Goal: Transaction & Acquisition: Purchase product/service

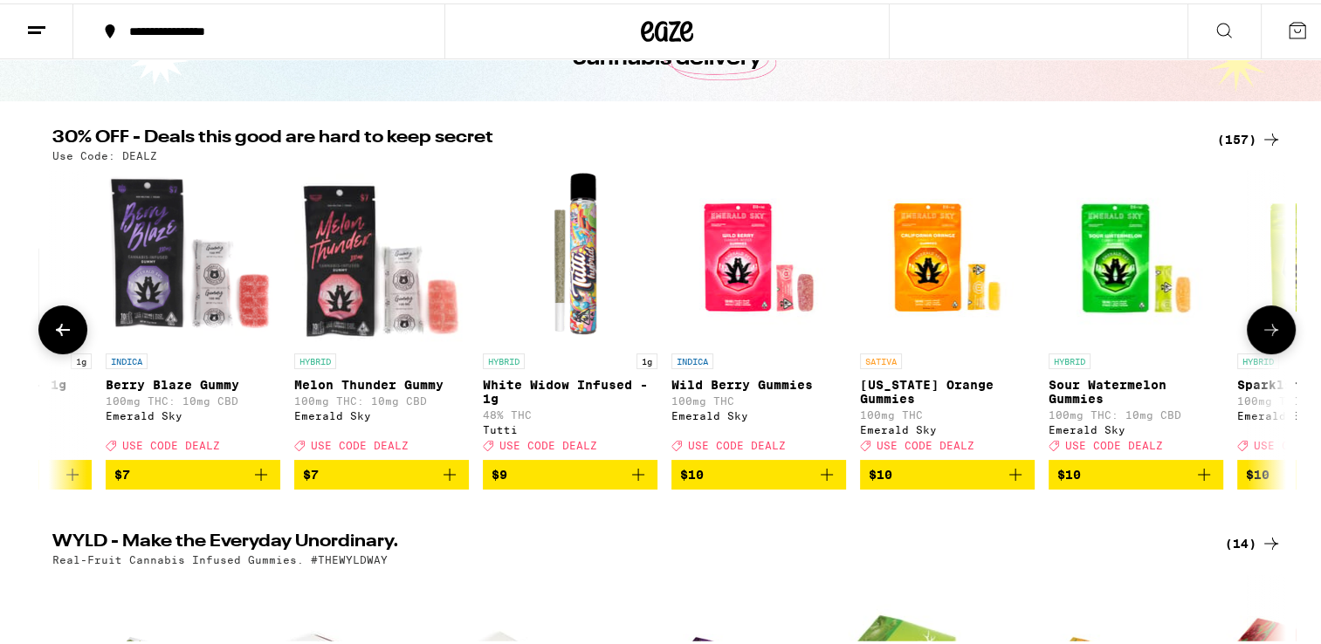
scroll to position [0, 702]
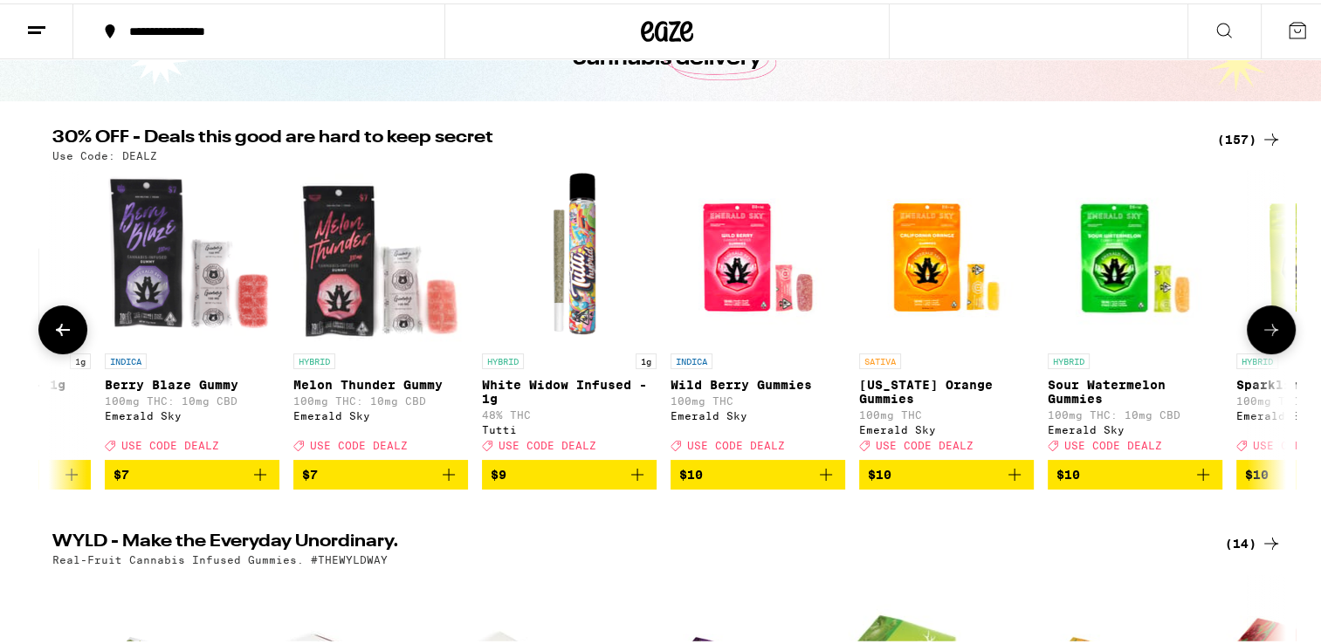
click at [549, 482] on span "$9" at bounding box center [569, 471] width 157 height 21
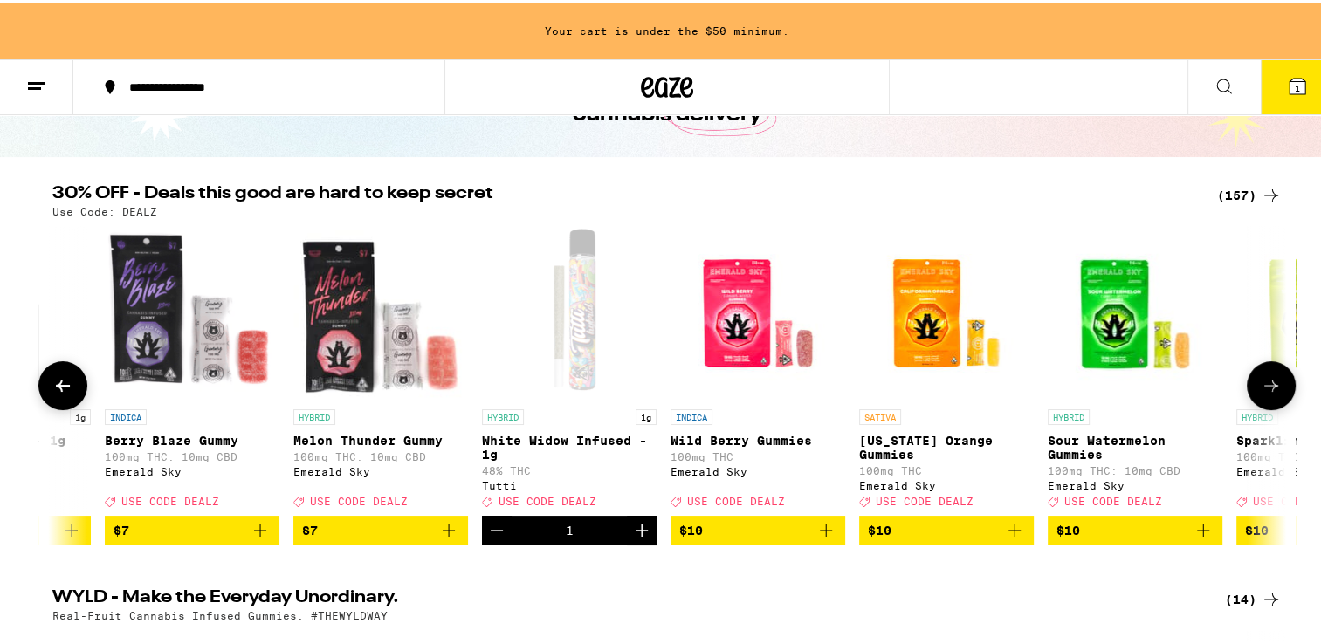
scroll to position [183, 0]
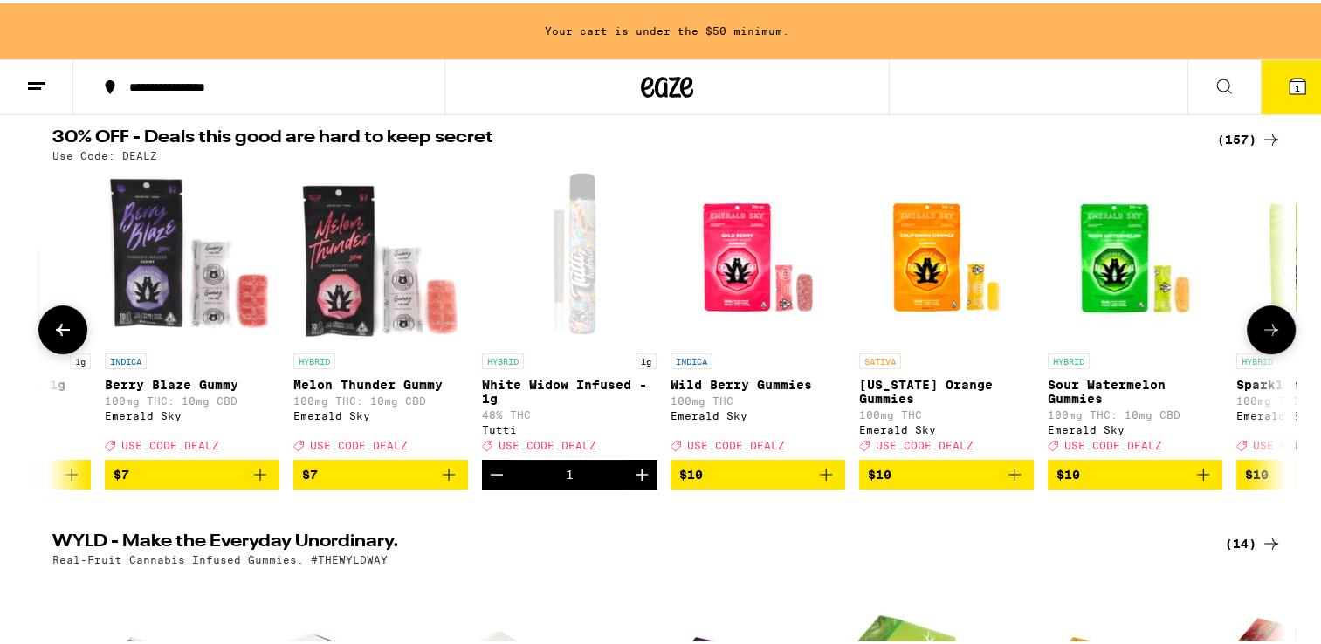
click at [640, 482] on icon "Increment" at bounding box center [641, 471] width 21 height 21
click at [1264, 333] on icon at bounding box center [1271, 326] width 14 height 12
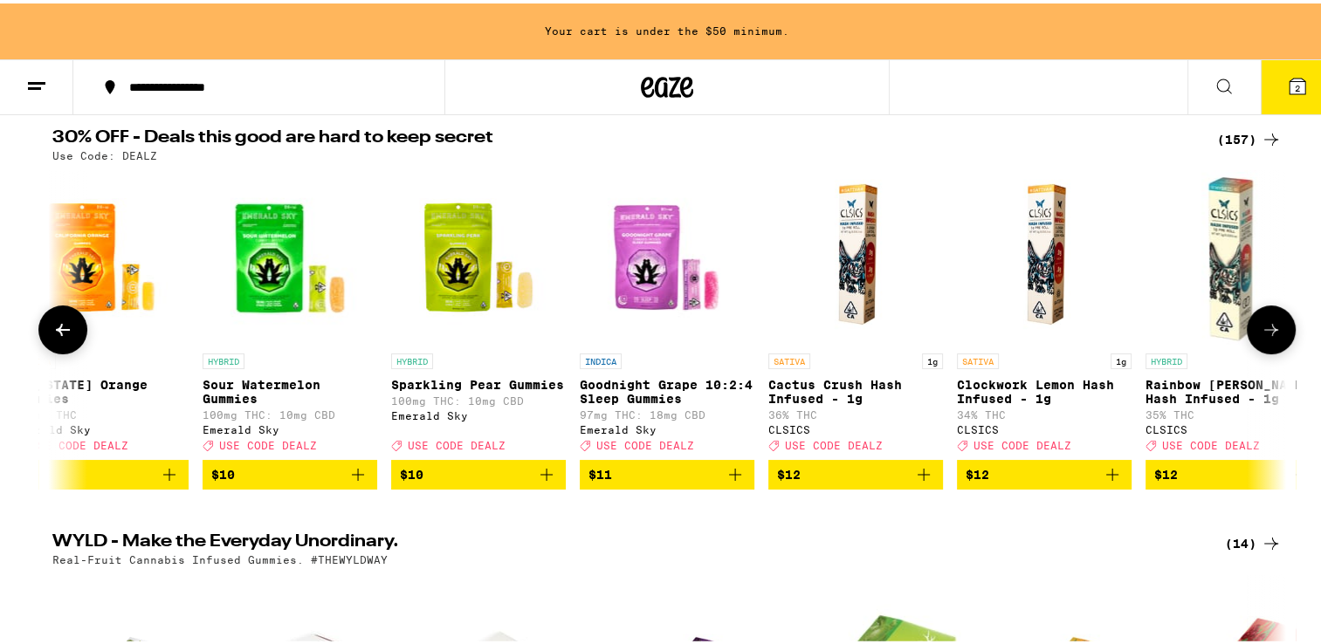
scroll to position [0, 1742]
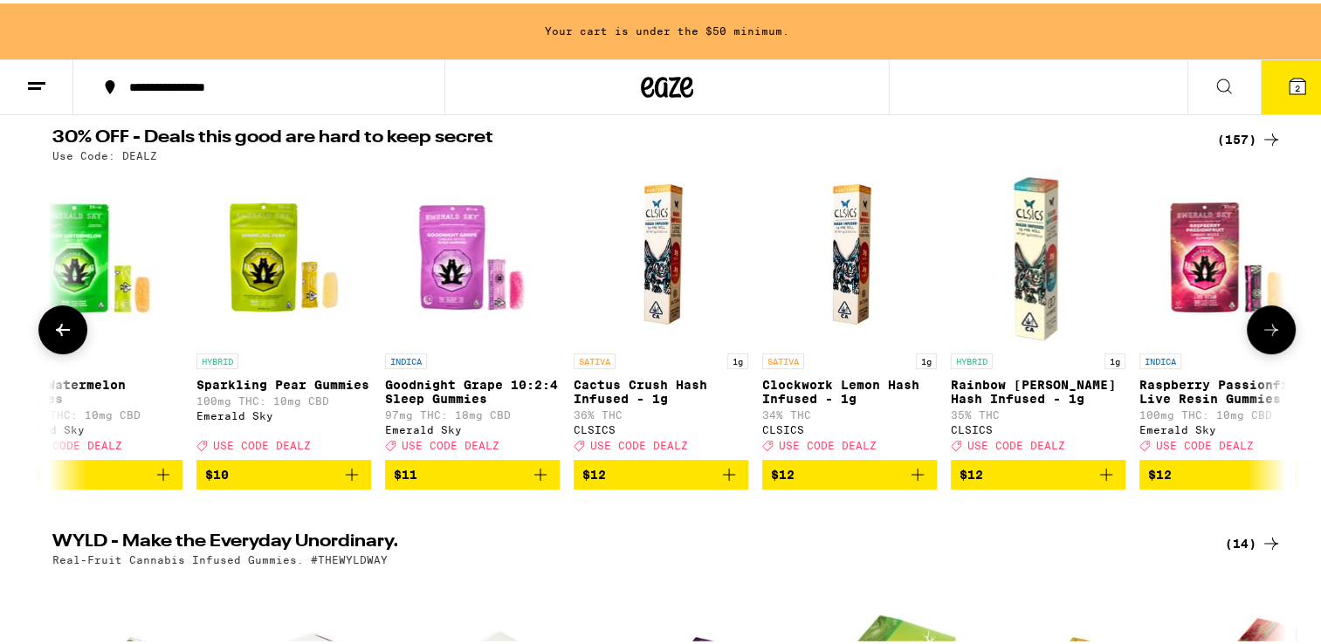
click at [657, 482] on span "$12" at bounding box center [660, 471] width 157 height 21
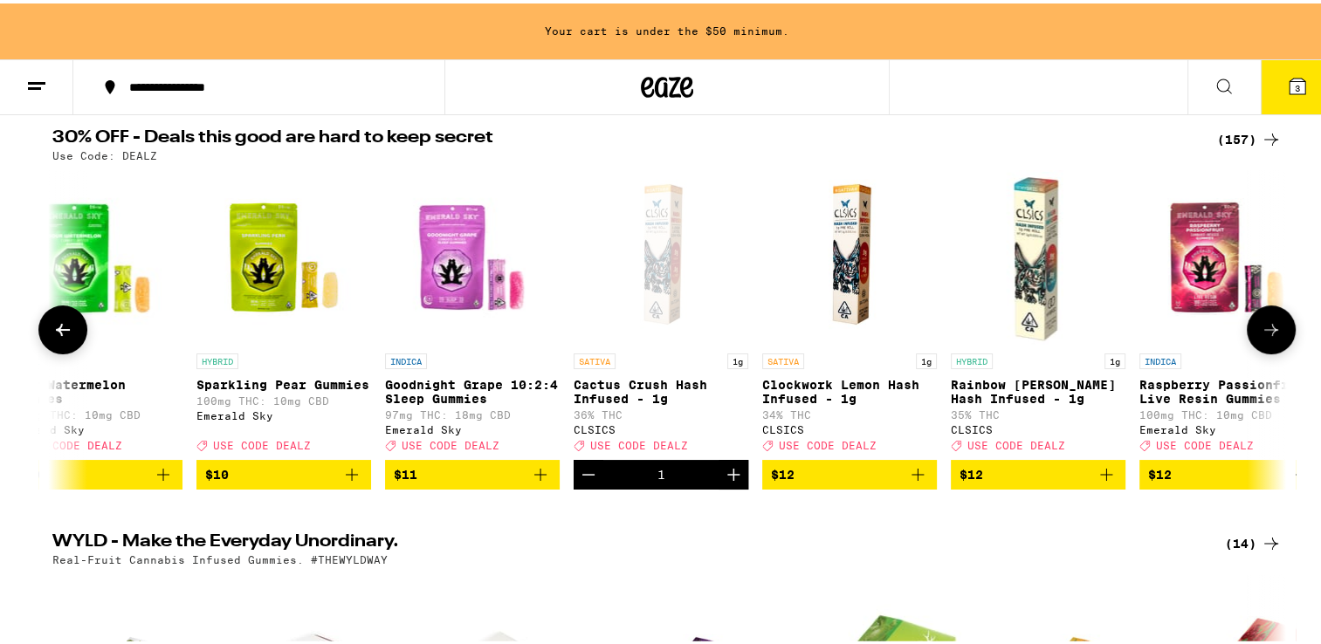
click at [823, 482] on span "$12" at bounding box center [849, 471] width 157 height 21
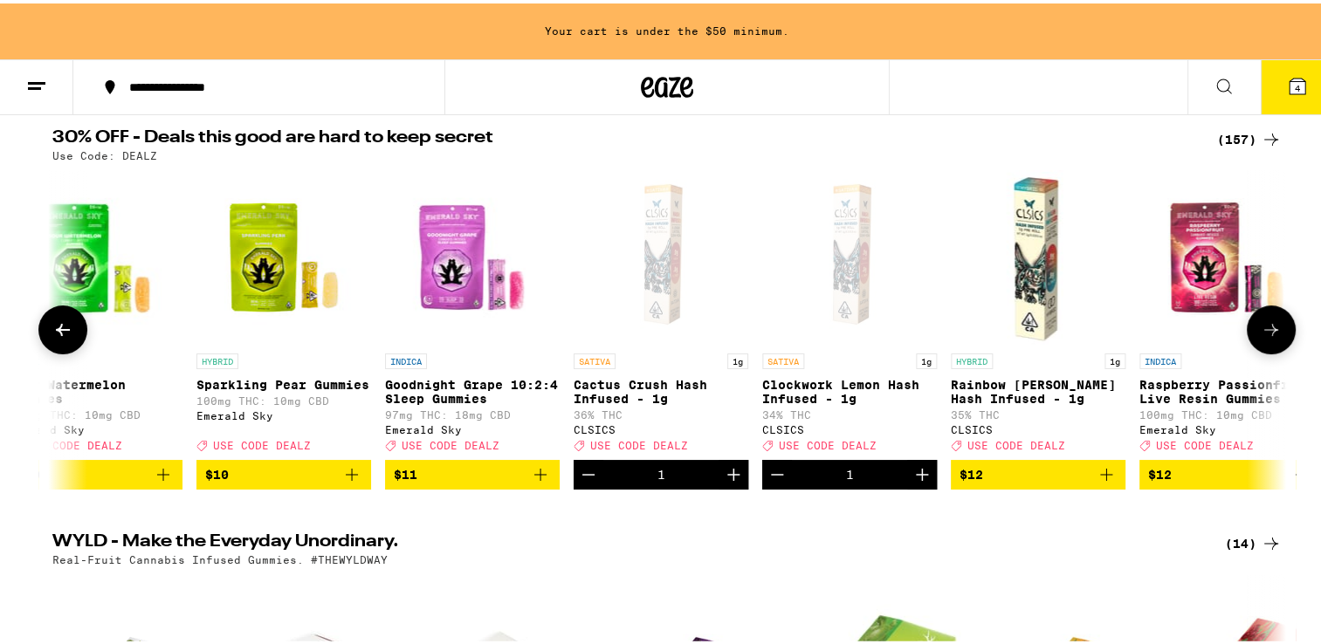
click at [997, 482] on span "$12" at bounding box center [1038, 471] width 157 height 21
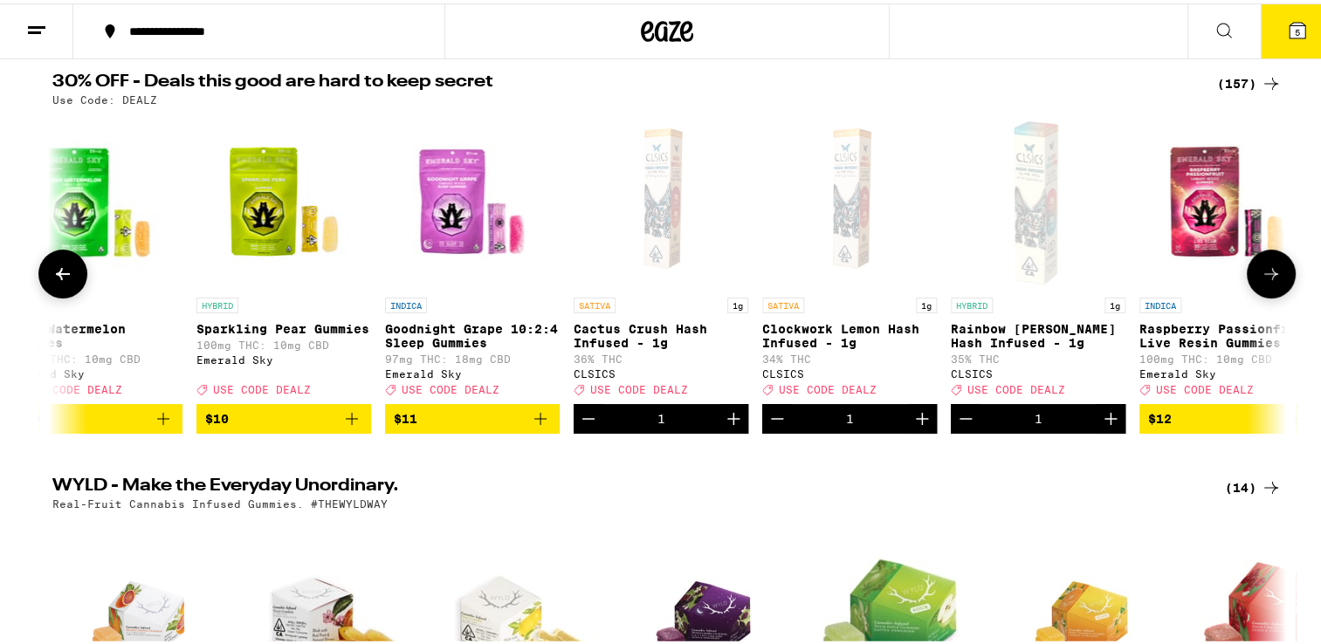
scroll to position [127, 0]
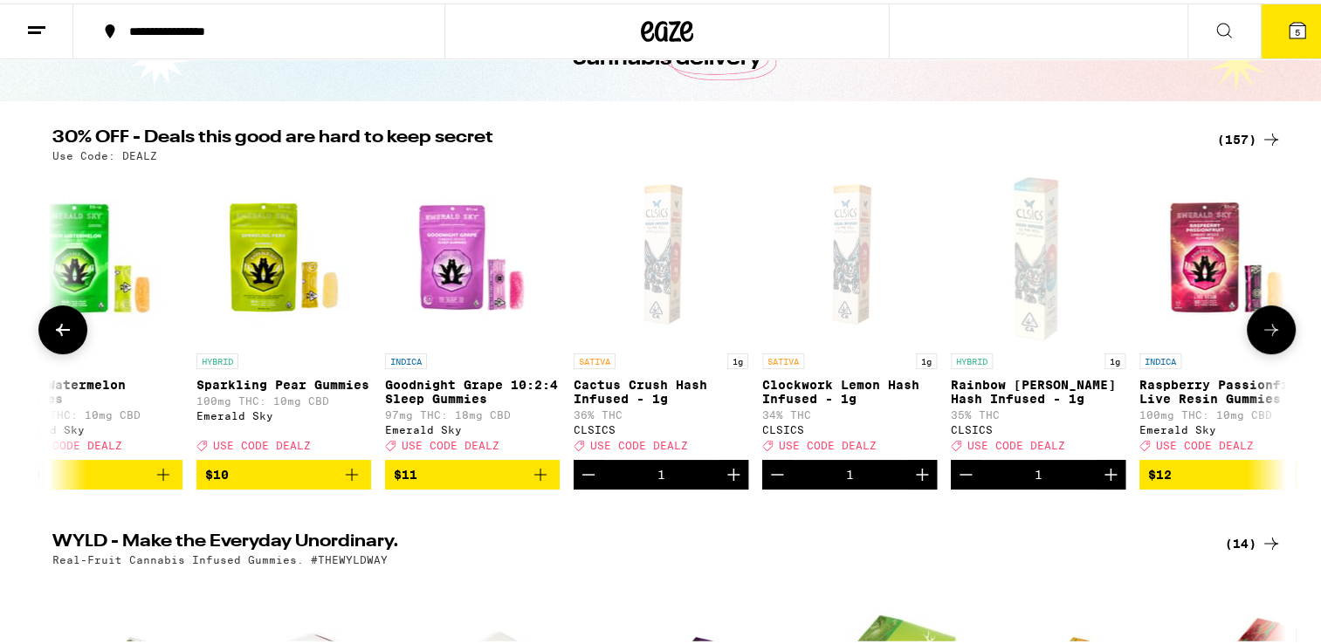
click at [1265, 337] on icon at bounding box center [1271, 326] width 21 height 21
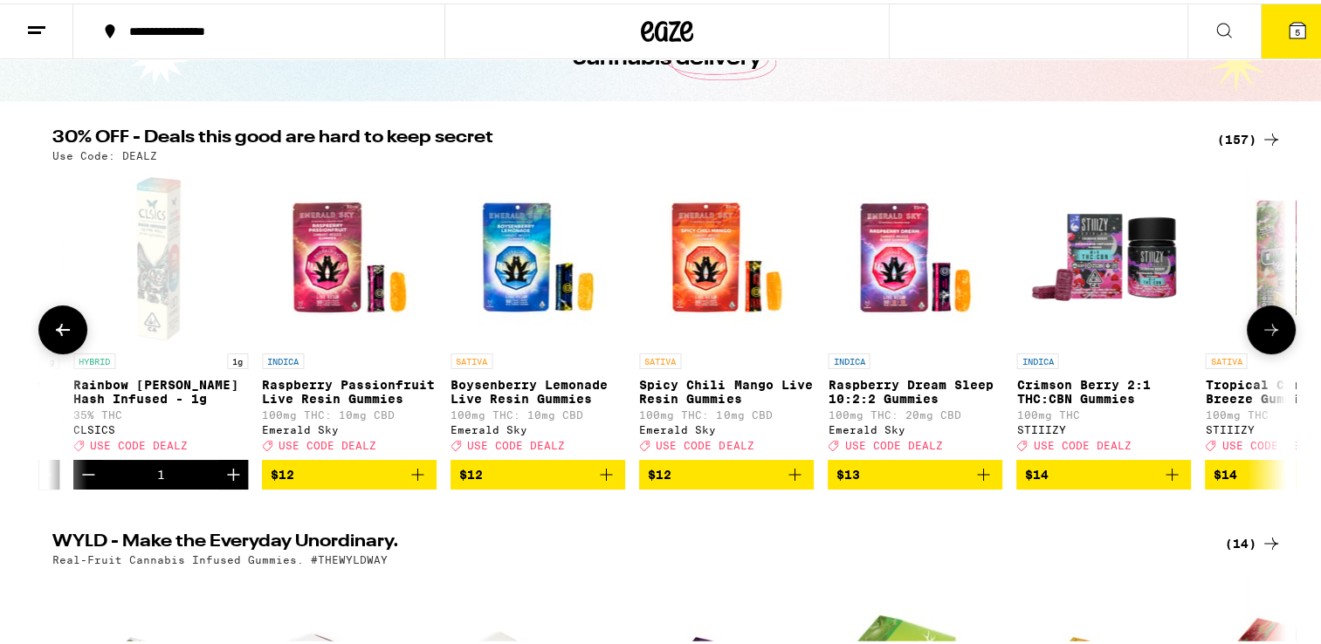
scroll to position [0, 2781]
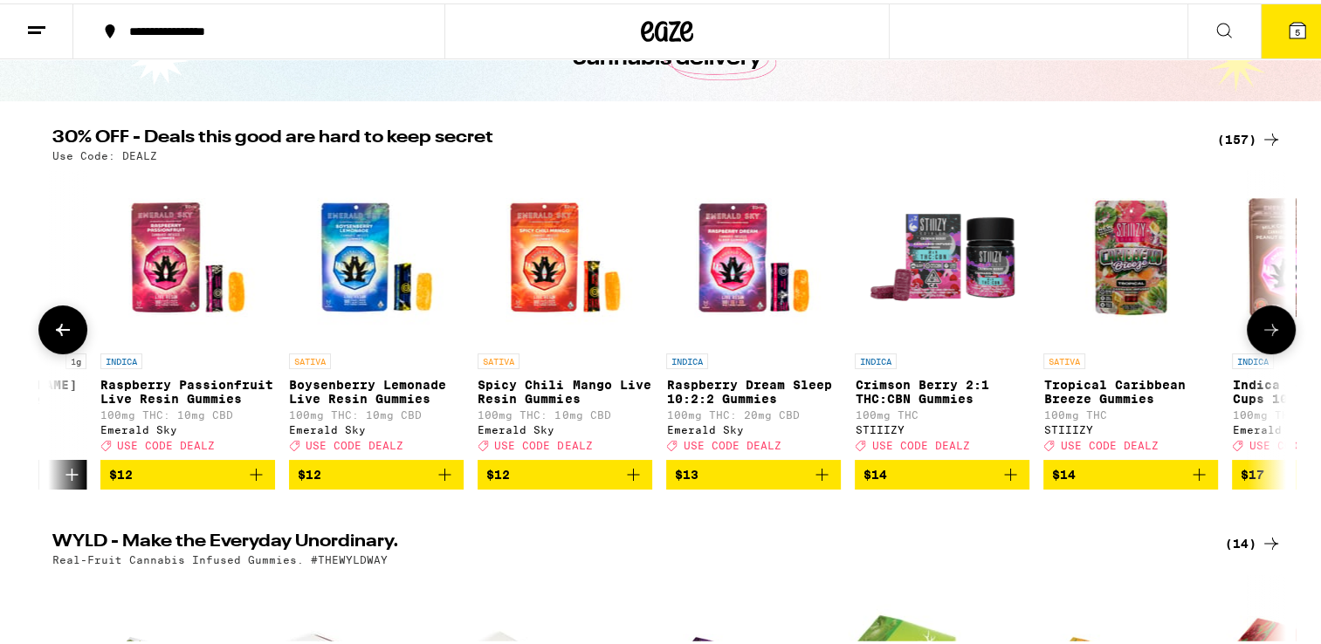
click at [1268, 337] on icon at bounding box center [1271, 326] width 21 height 21
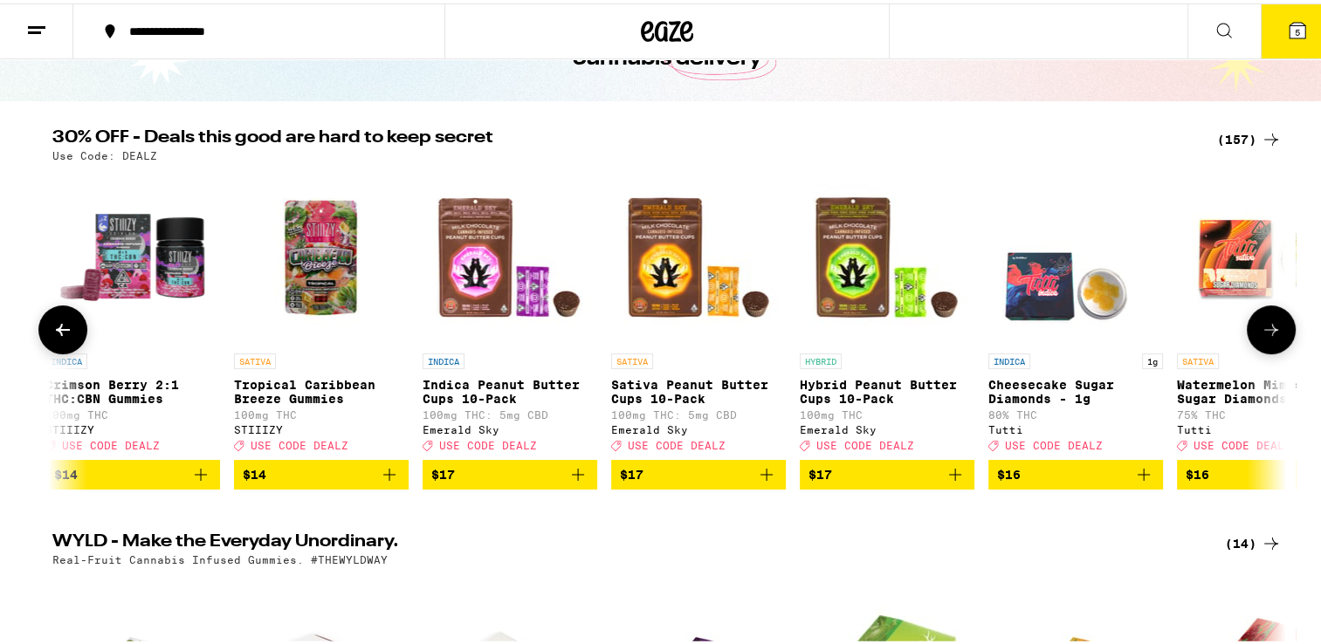
scroll to position [0, 3821]
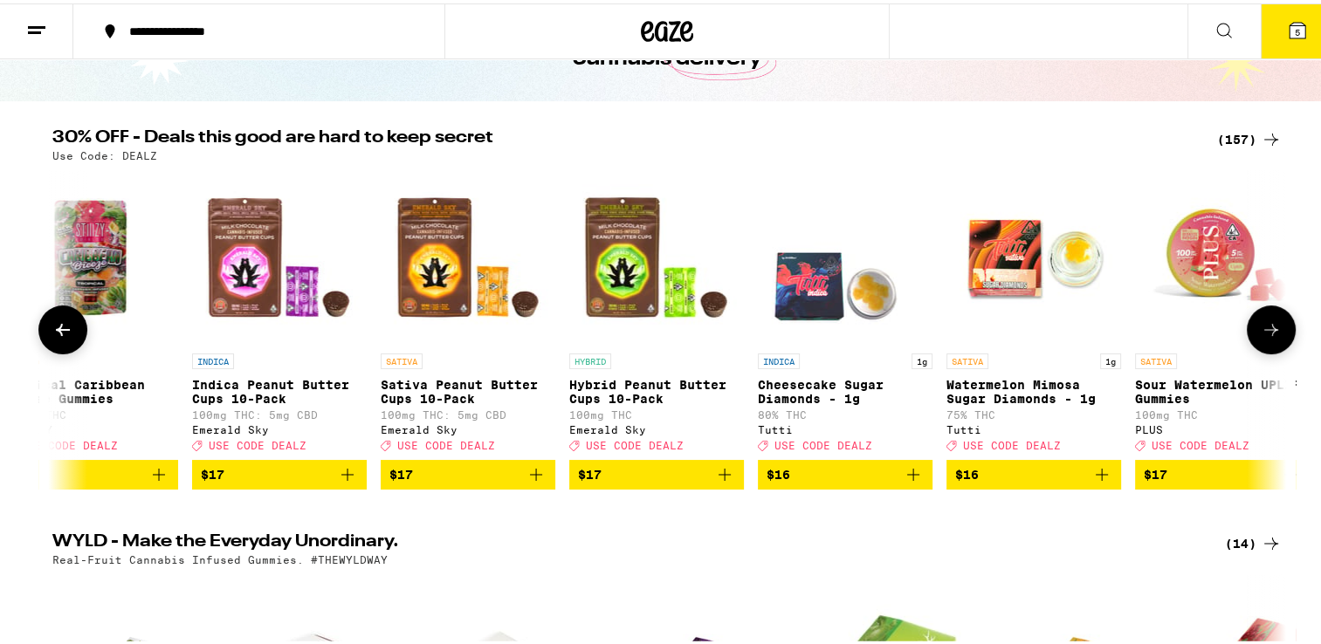
click at [1268, 337] on icon at bounding box center [1271, 326] width 21 height 21
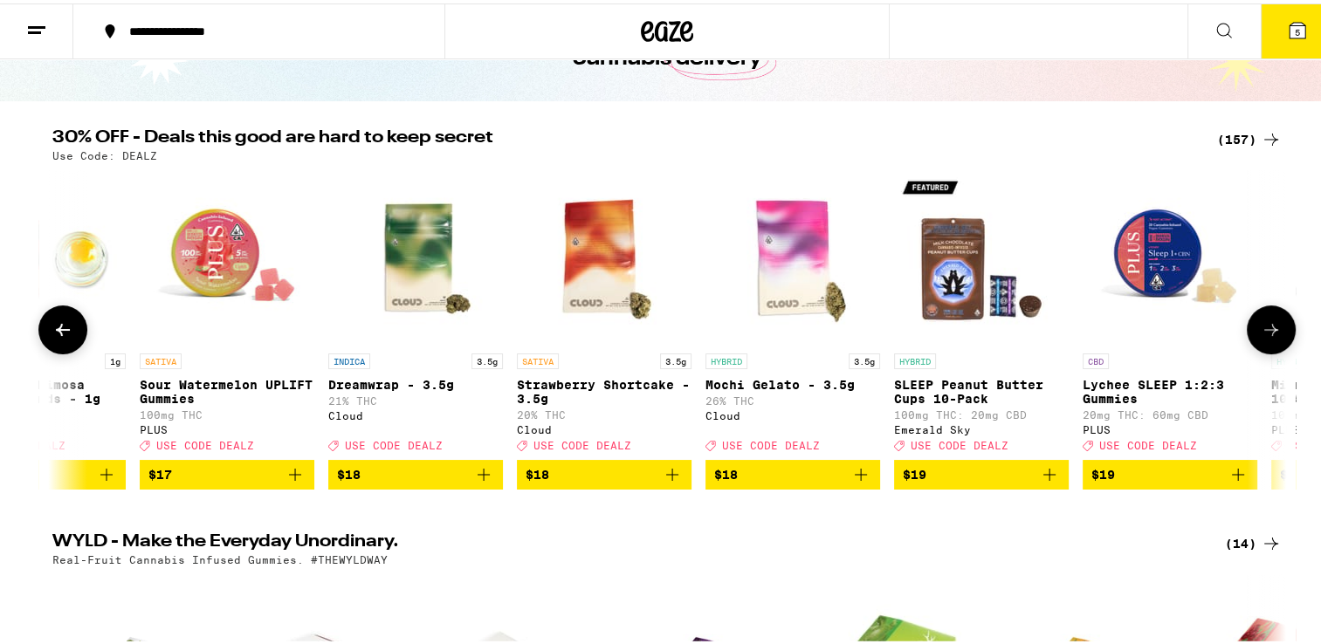
scroll to position [0, 4860]
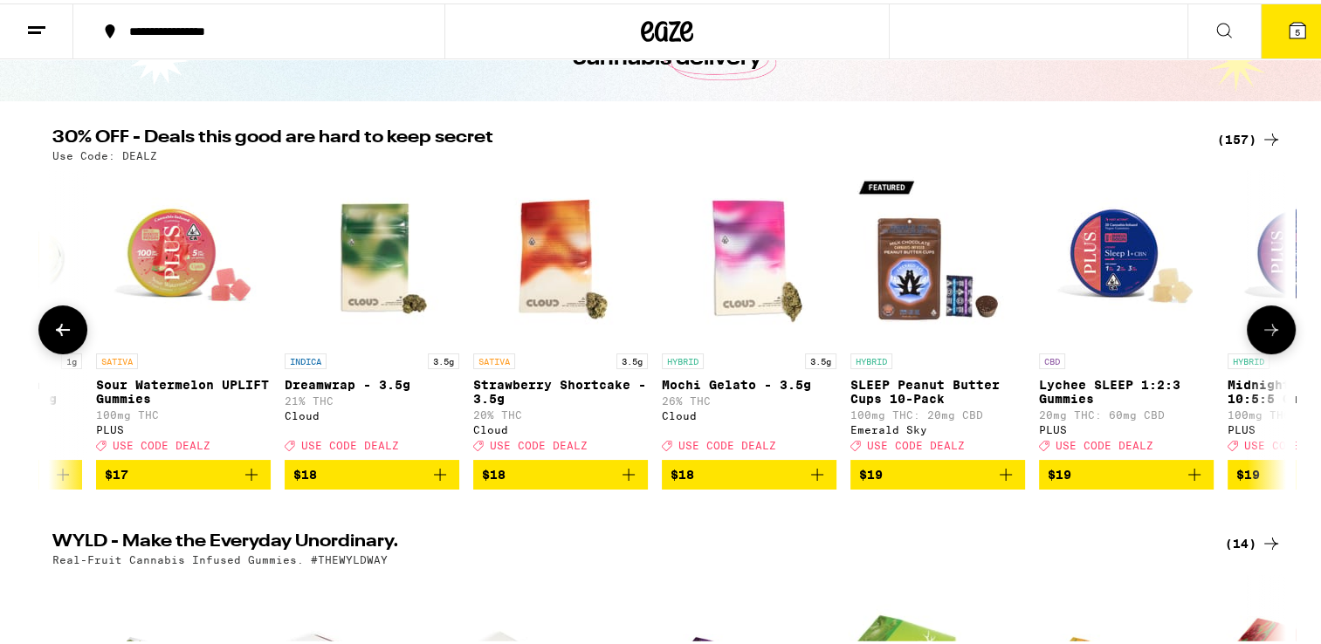
click at [1268, 337] on icon at bounding box center [1271, 326] width 21 height 21
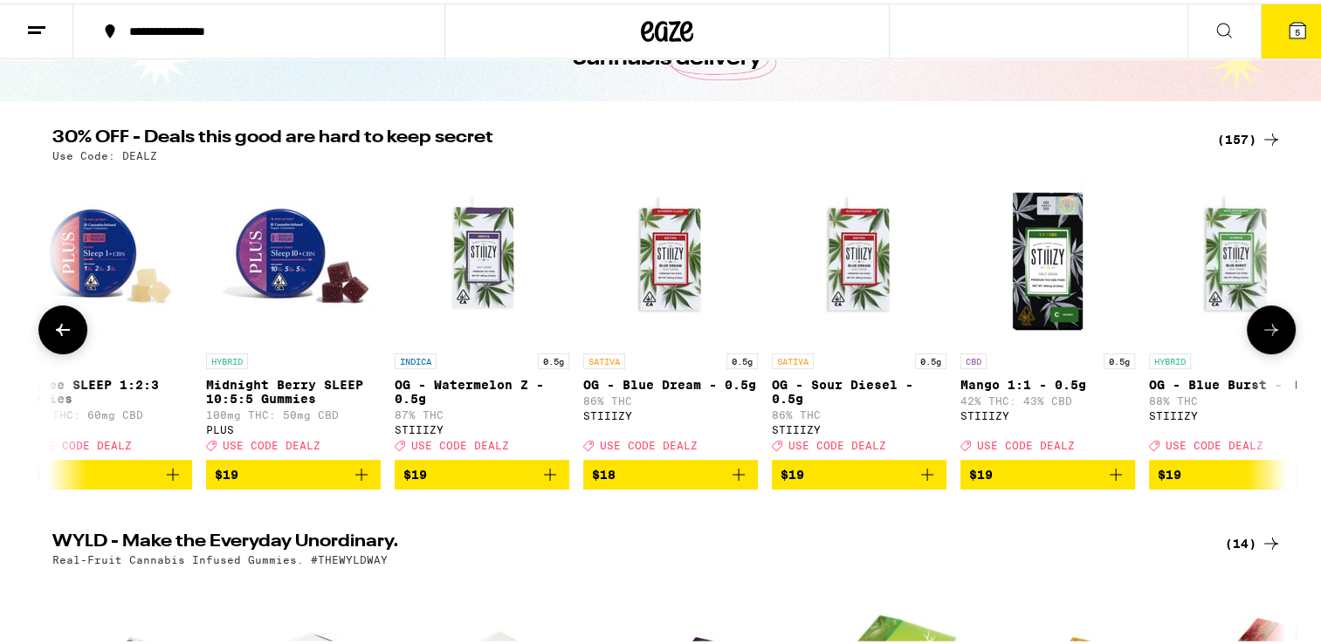
scroll to position [0, 5899]
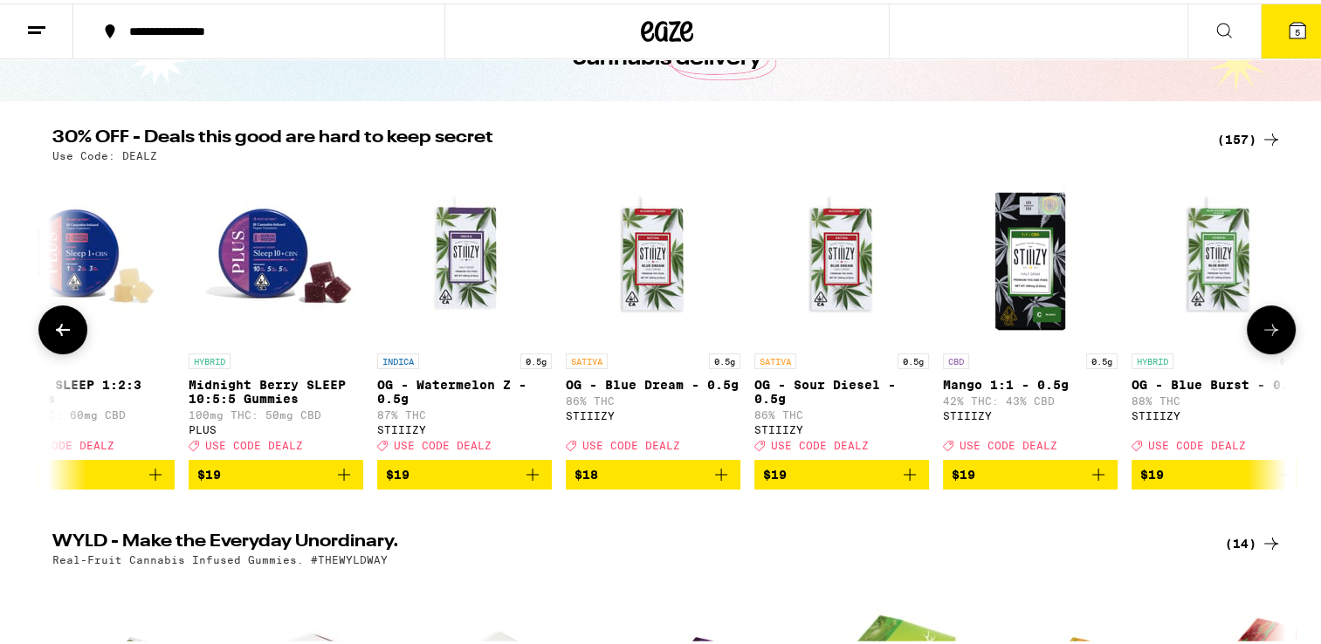
click at [1268, 337] on icon at bounding box center [1271, 326] width 21 height 21
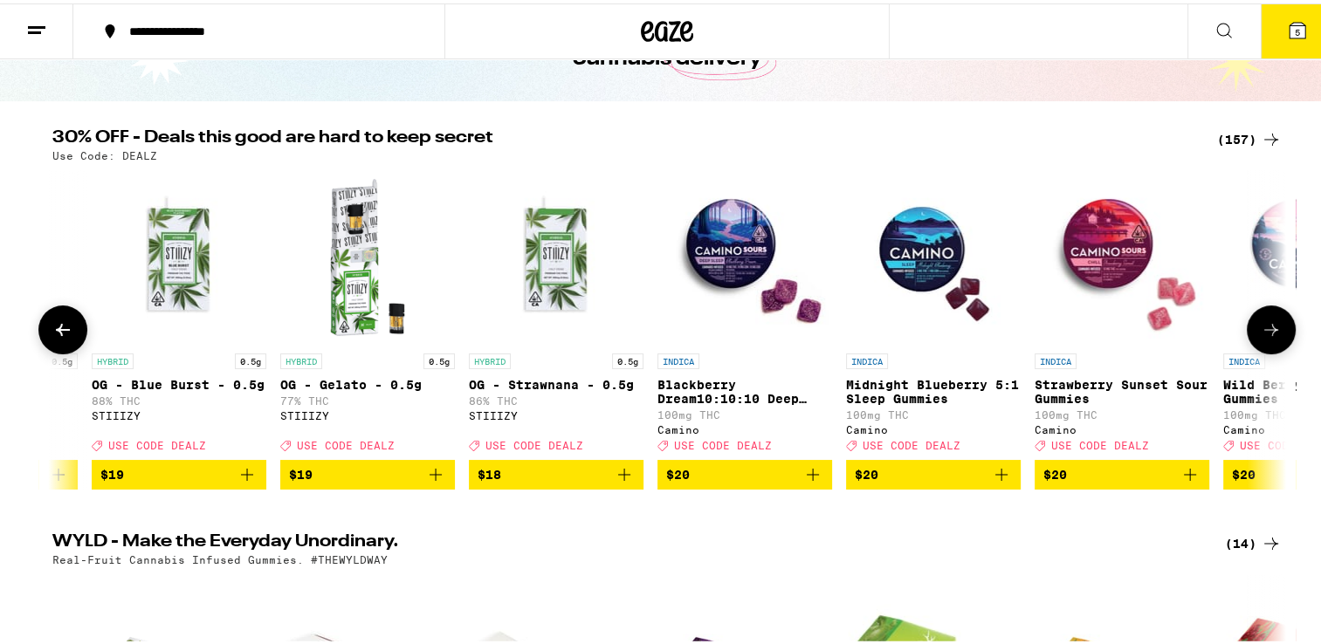
click at [1268, 337] on icon at bounding box center [1271, 326] width 21 height 21
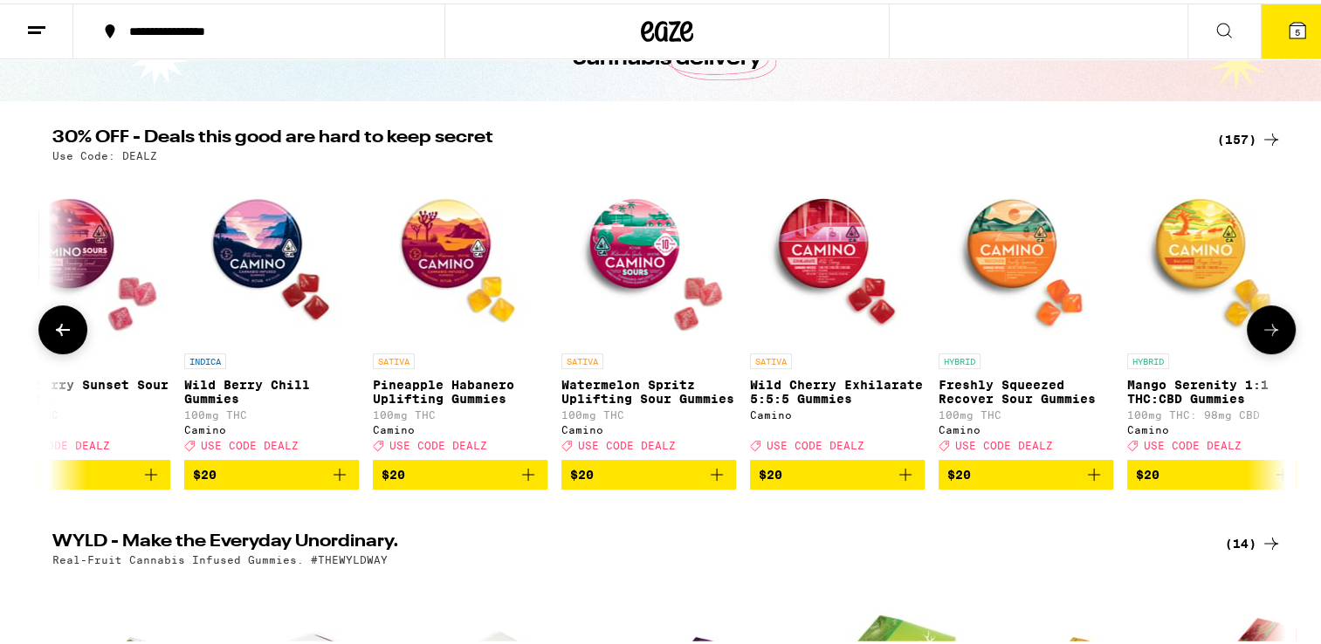
click at [1268, 337] on icon at bounding box center [1271, 326] width 21 height 21
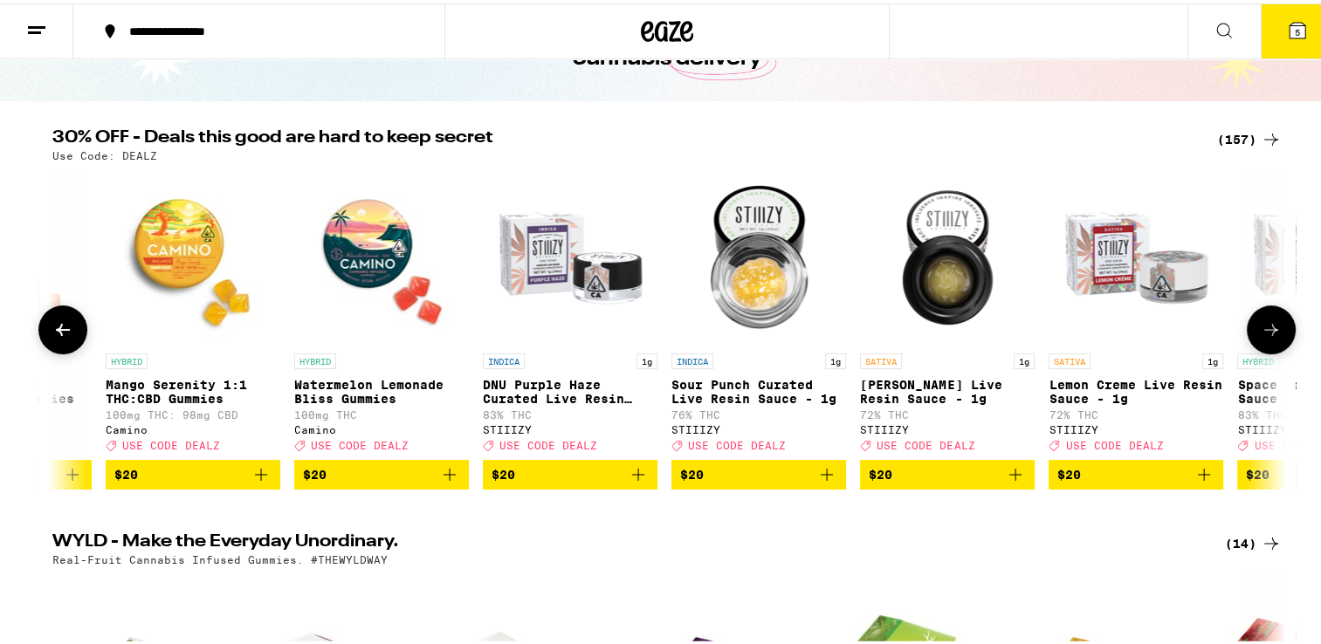
scroll to position [0, 9018]
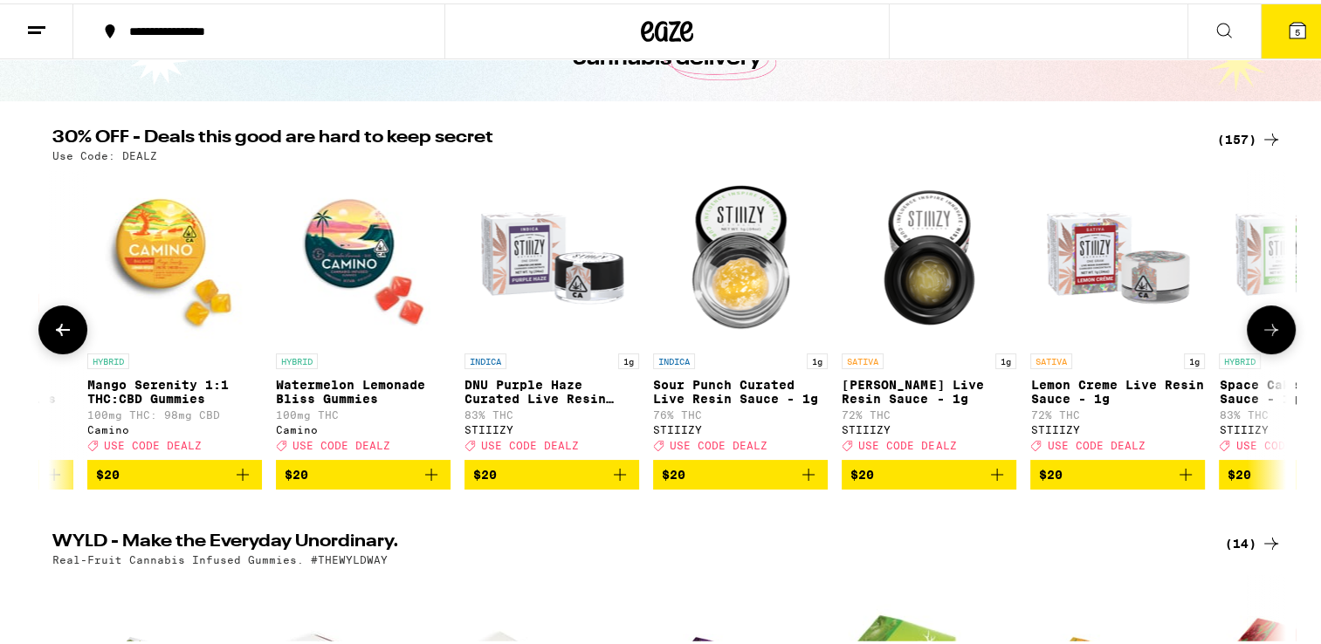
click at [1269, 337] on icon at bounding box center [1271, 326] width 21 height 21
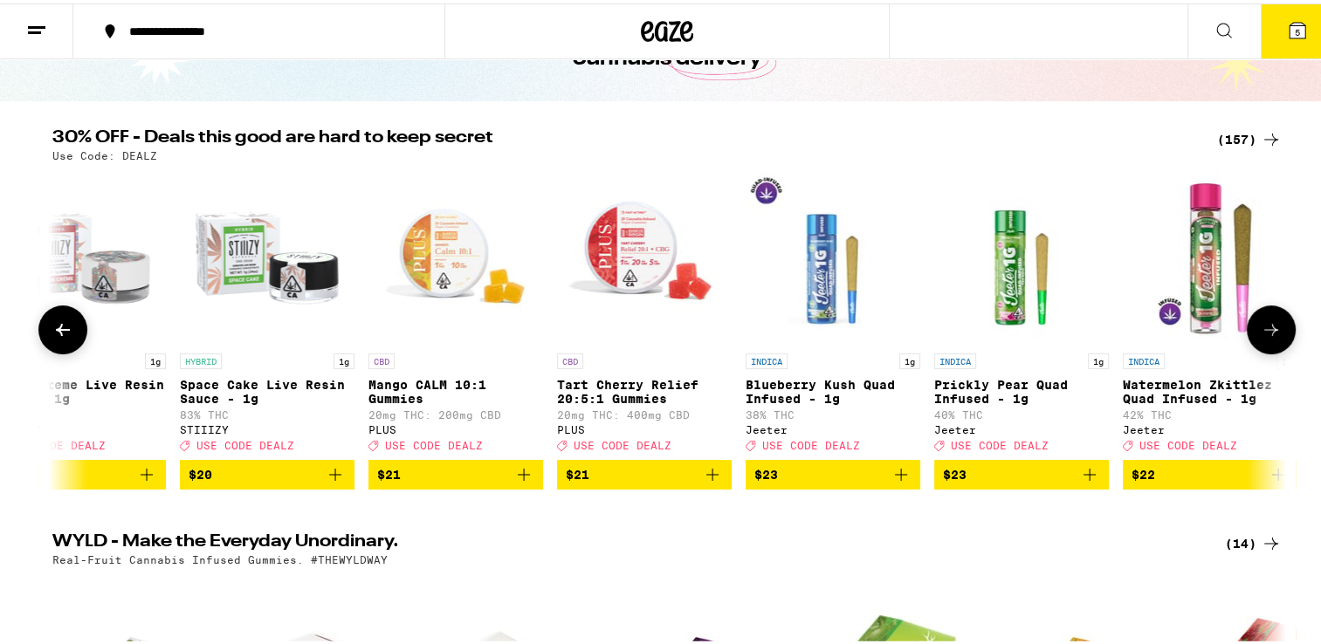
click at [850, 482] on span "$23" at bounding box center [832, 471] width 157 height 21
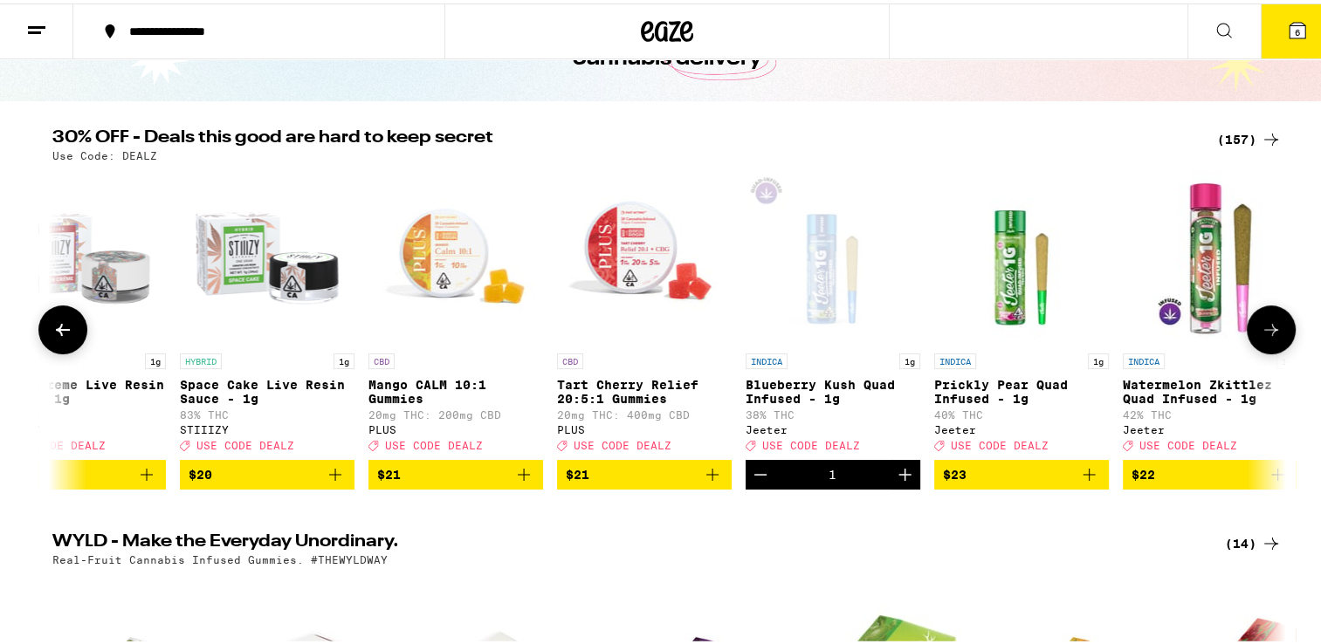
click at [992, 477] on span "$23" at bounding box center [1021, 471] width 157 height 21
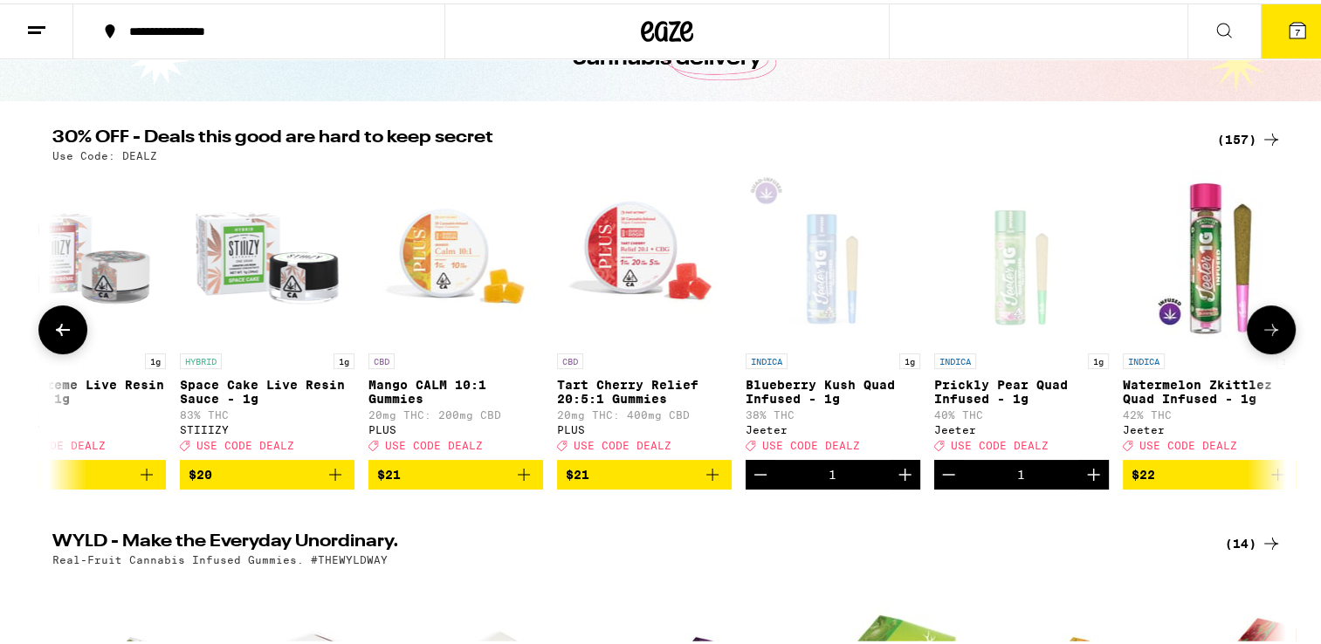
click at [1190, 478] on span "$22" at bounding box center [1210, 471] width 157 height 21
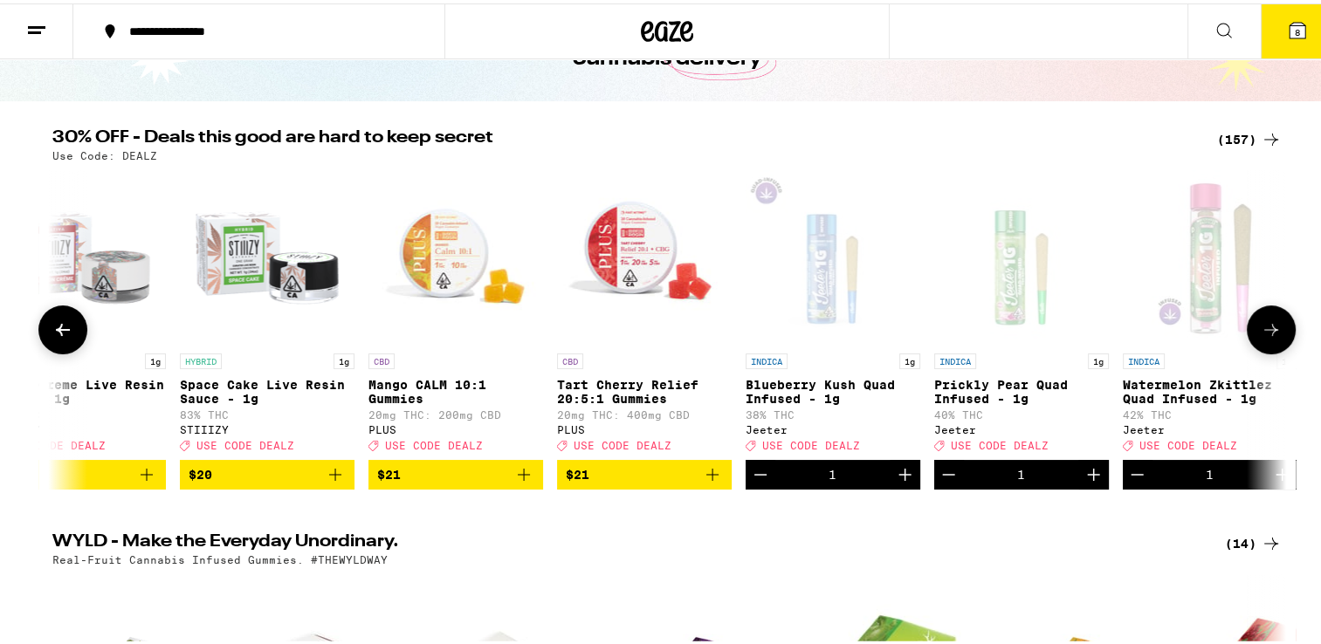
click at [1264, 333] on icon at bounding box center [1271, 326] width 21 height 21
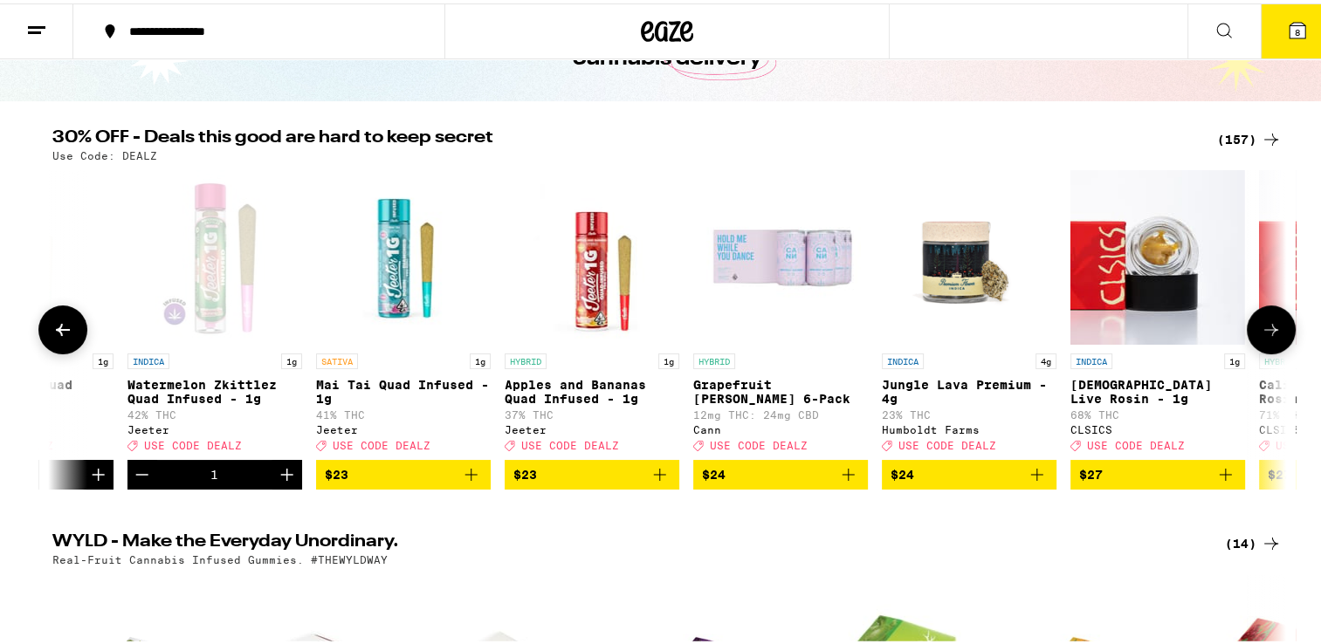
scroll to position [0, 11096]
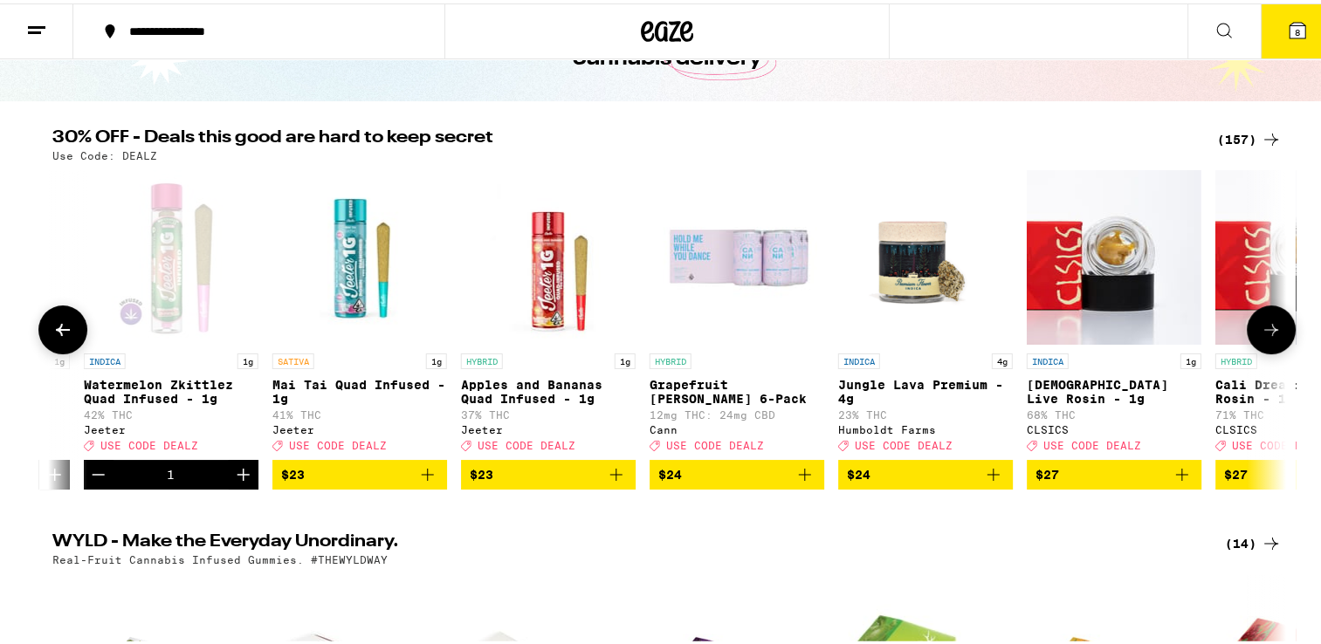
click at [347, 482] on span "$23" at bounding box center [359, 471] width 157 height 21
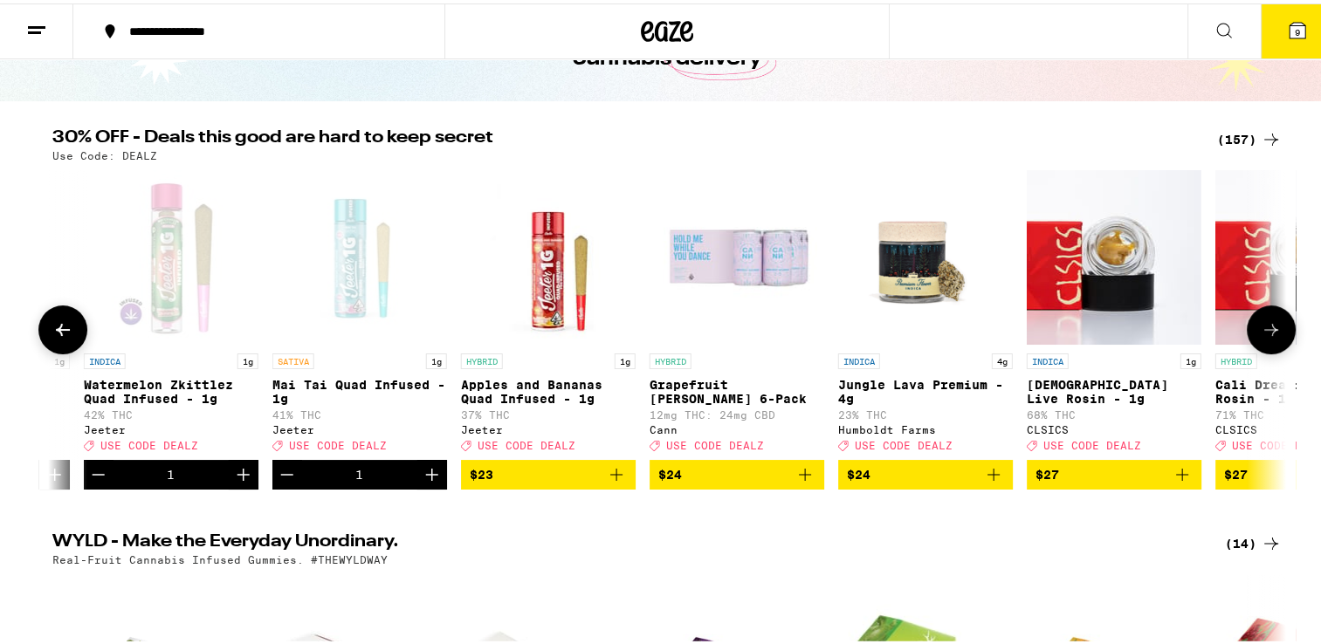
click at [512, 482] on span "$23" at bounding box center [548, 471] width 157 height 21
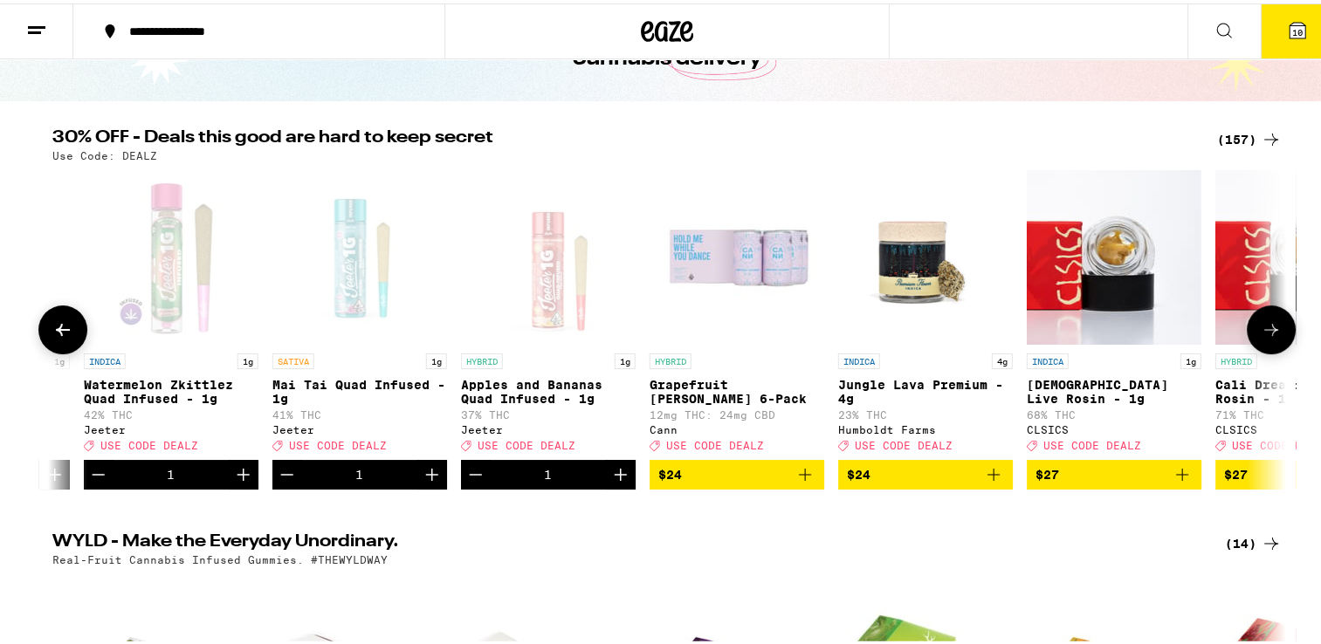
click at [1261, 327] on icon at bounding box center [1271, 326] width 21 height 21
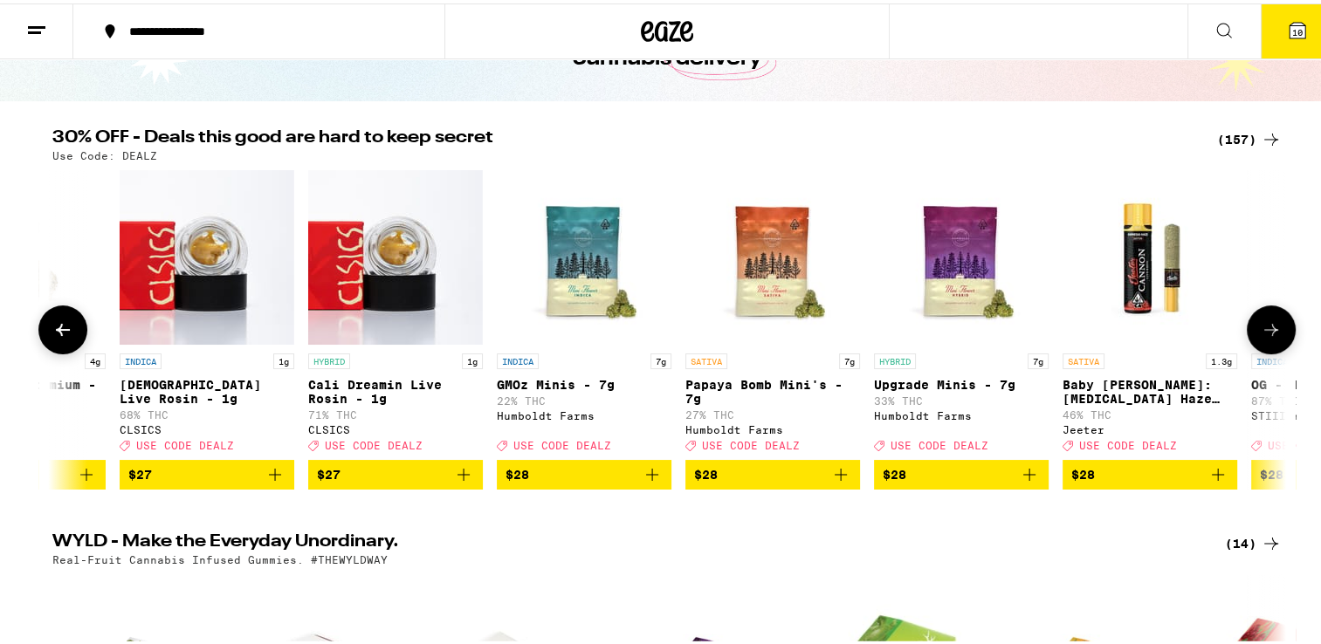
scroll to position [0, 12136]
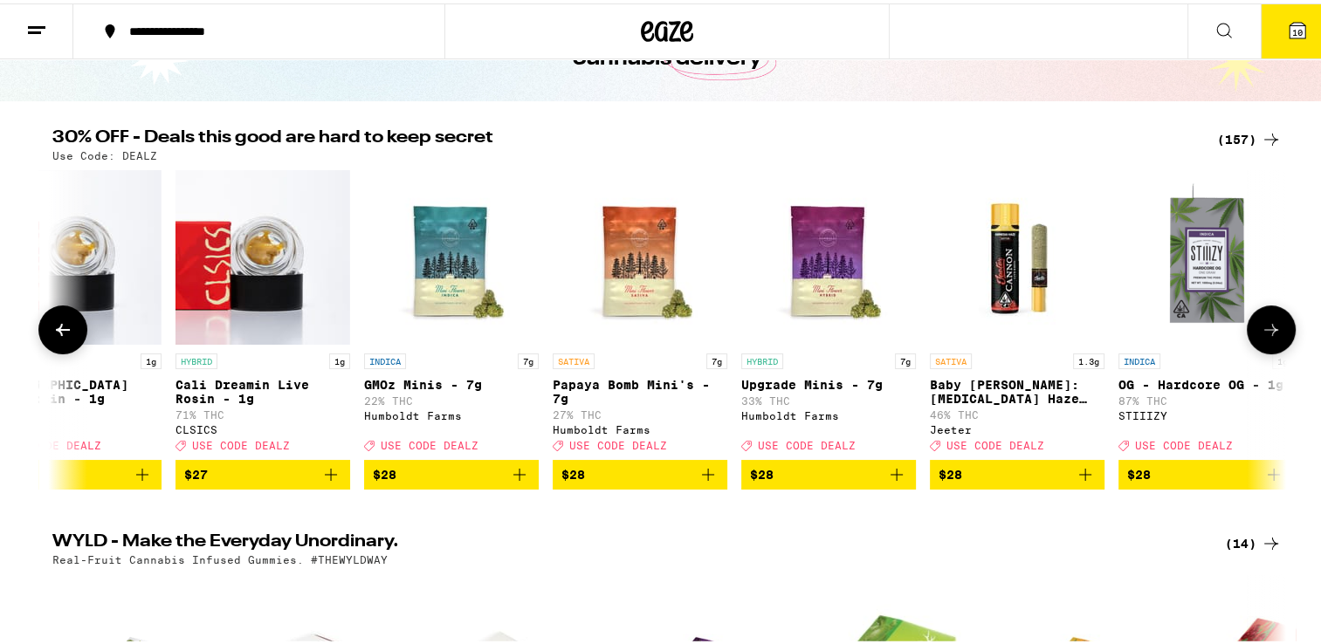
click at [1261, 327] on icon at bounding box center [1271, 326] width 21 height 21
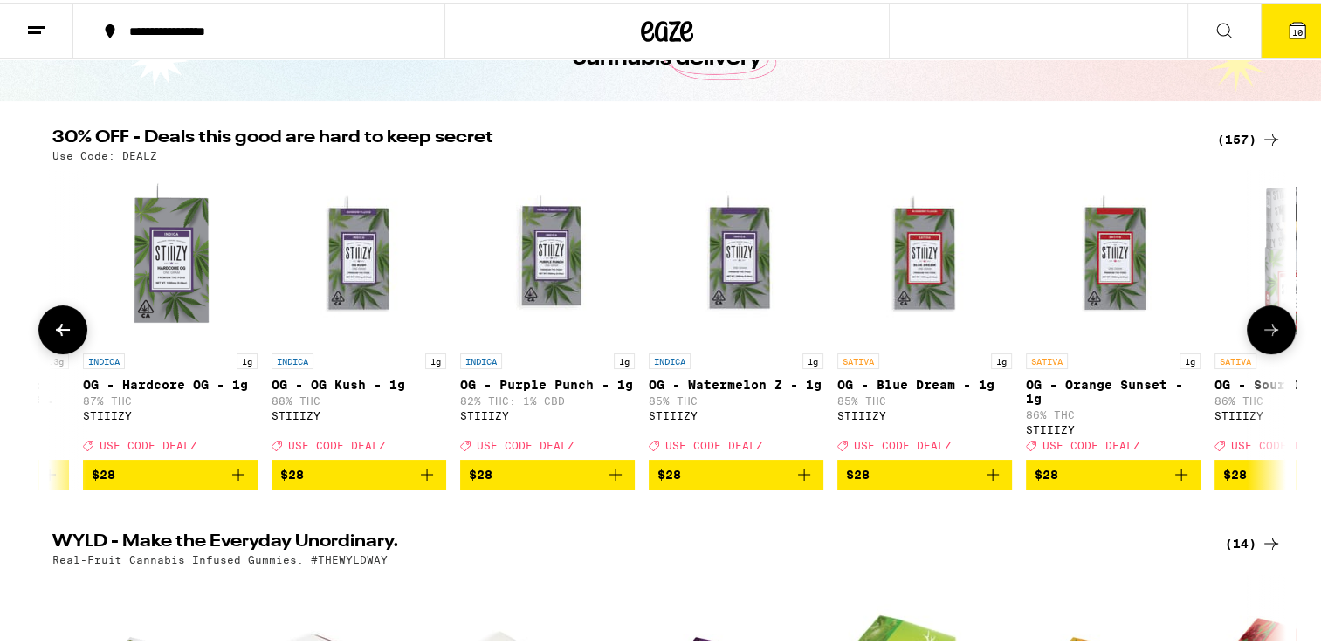
scroll to position [0, 13175]
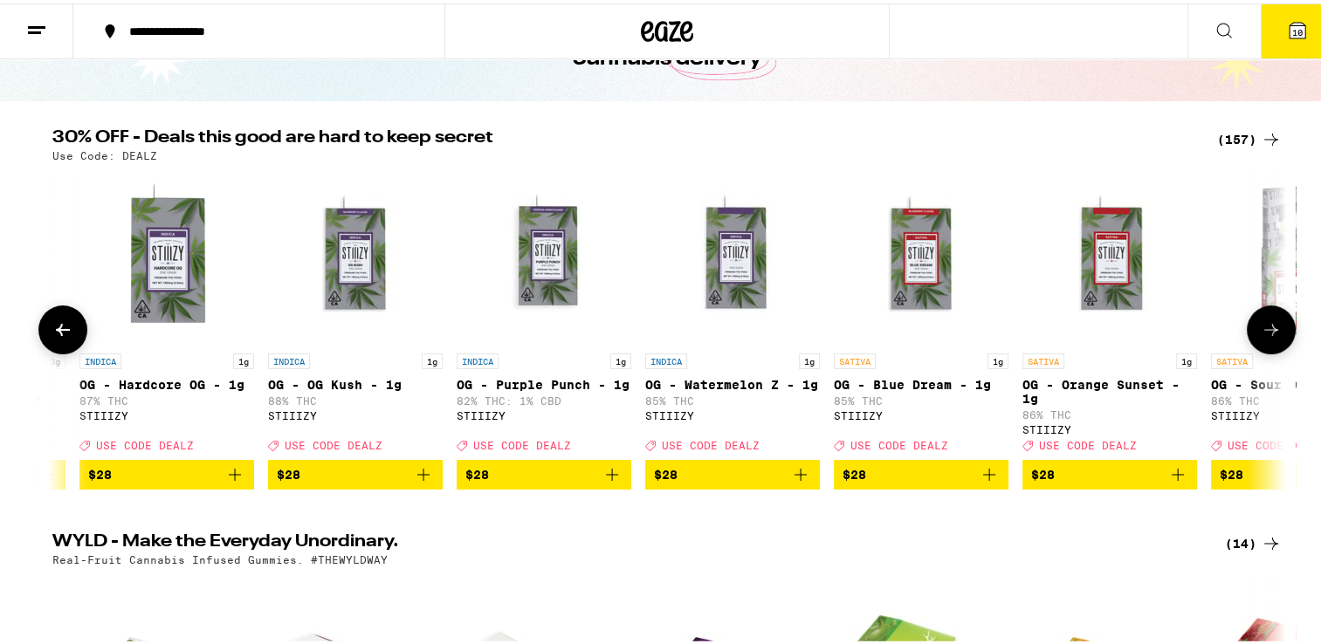
click at [1261, 327] on icon at bounding box center [1271, 326] width 21 height 21
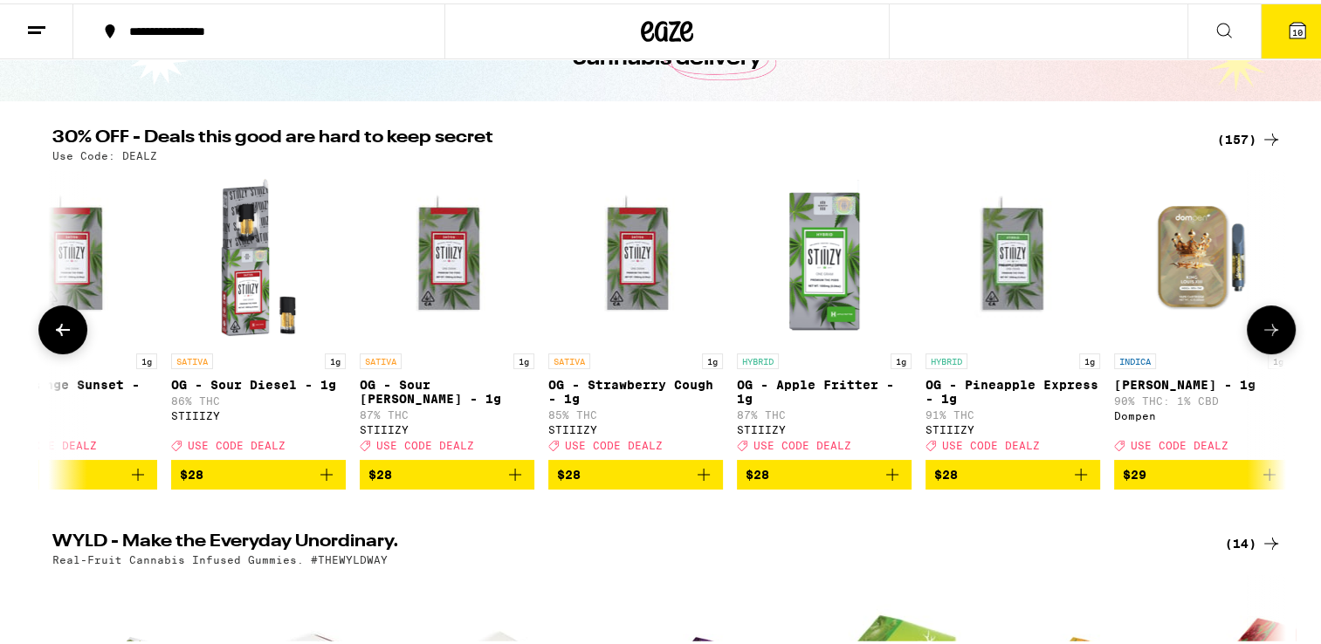
click at [1261, 327] on icon at bounding box center [1271, 326] width 21 height 21
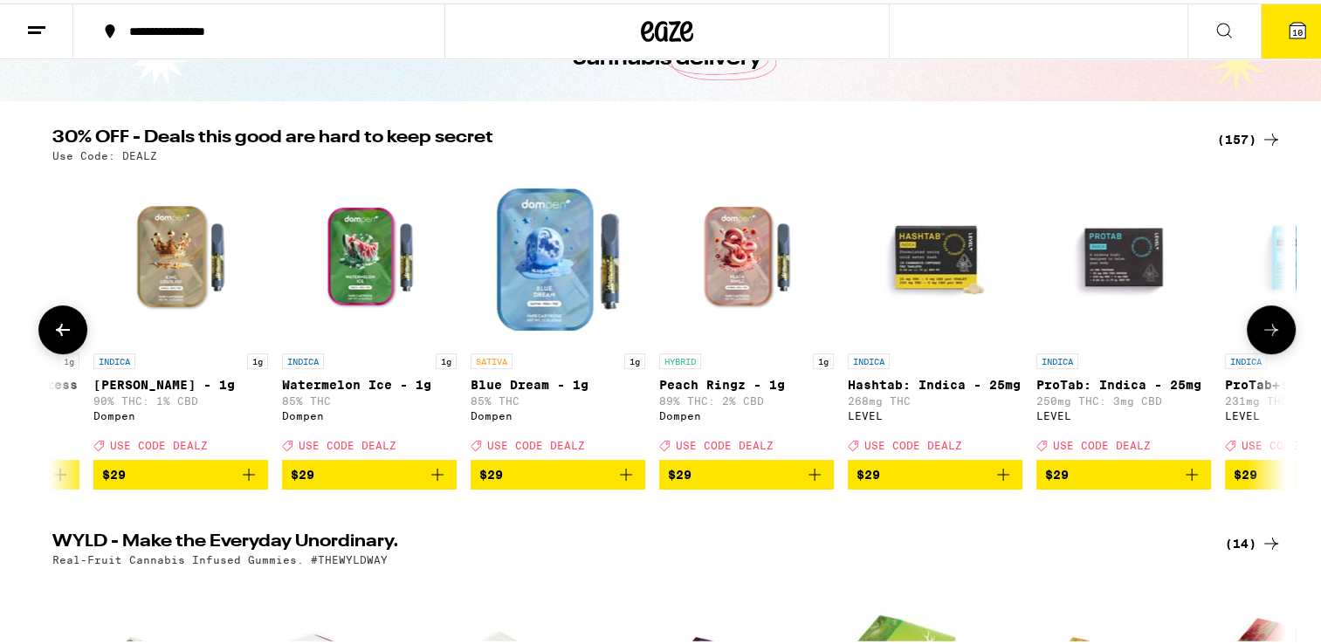
scroll to position [0, 15254]
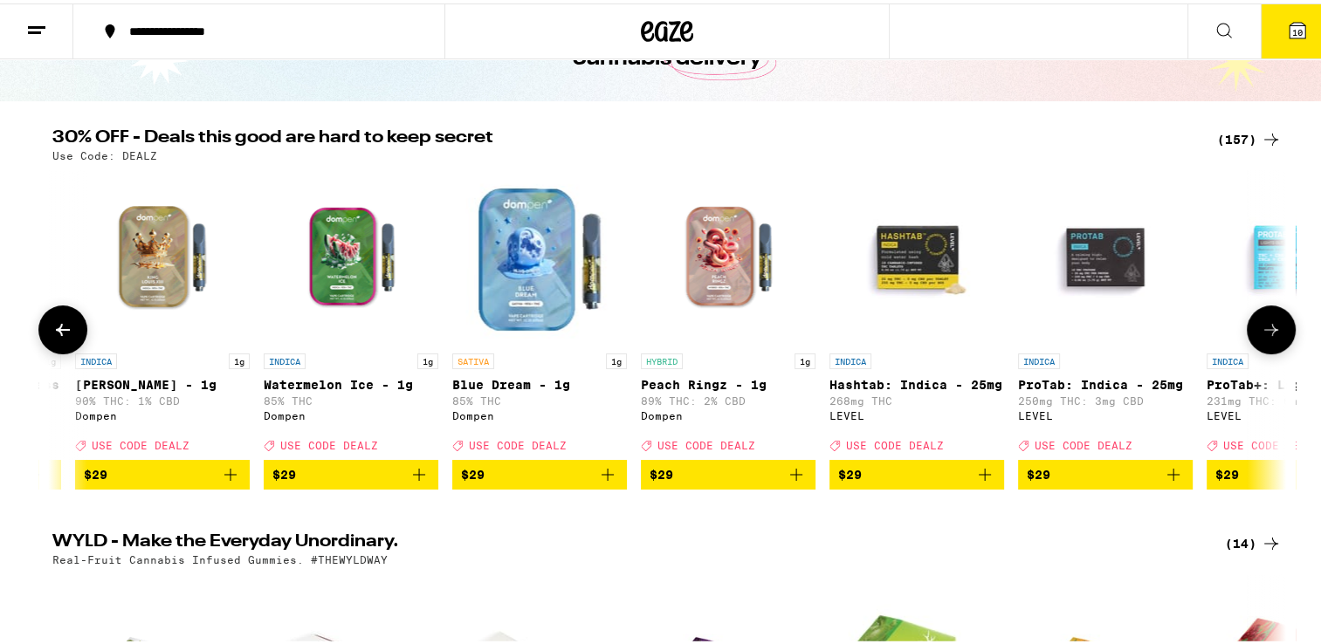
click at [1261, 327] on icon at bounding box center [1271, 326] width 21 height 21
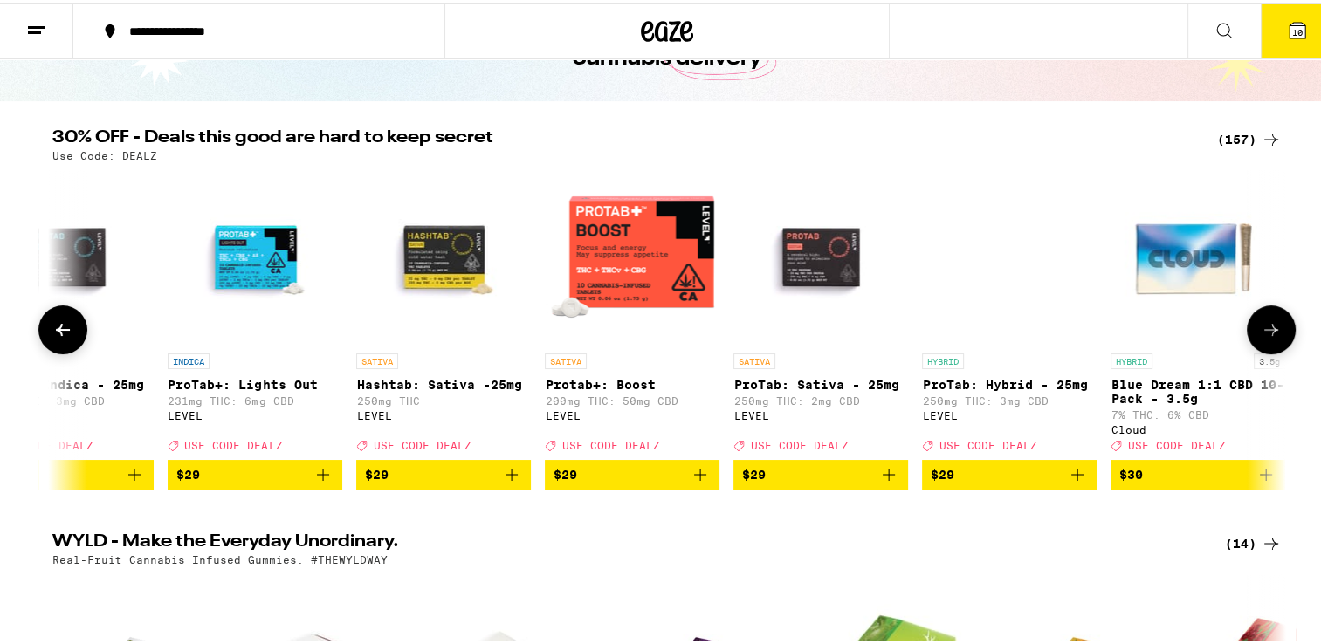
click at [1261, 327] on icon at bounding box center [1271, 326] width 21 height 21
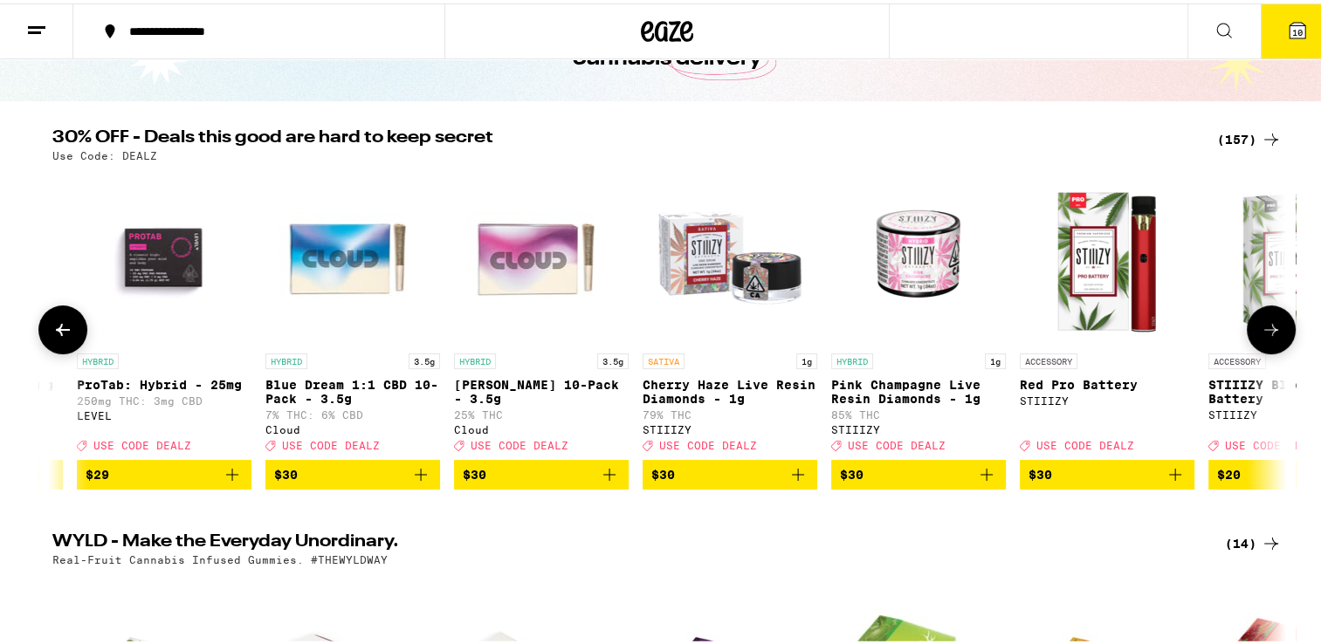
scroll to position [0, 17333]
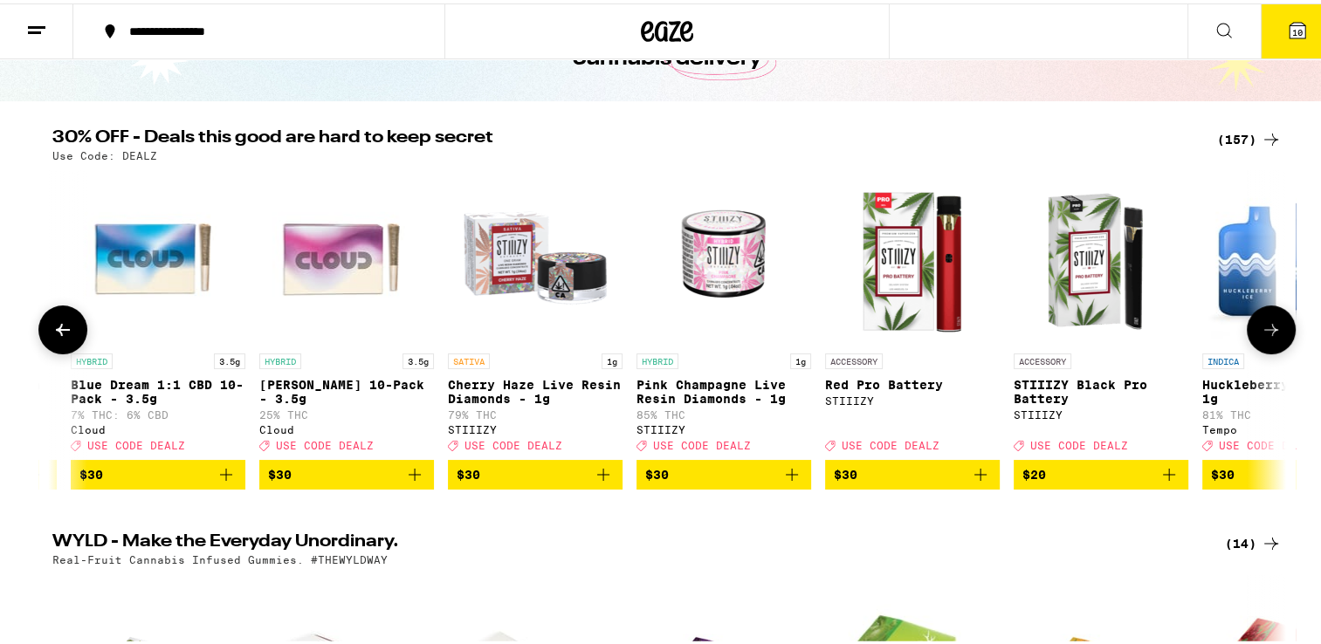
click at [1261, 327] on icon at bounding box center [1271, 326] width 21 height 21
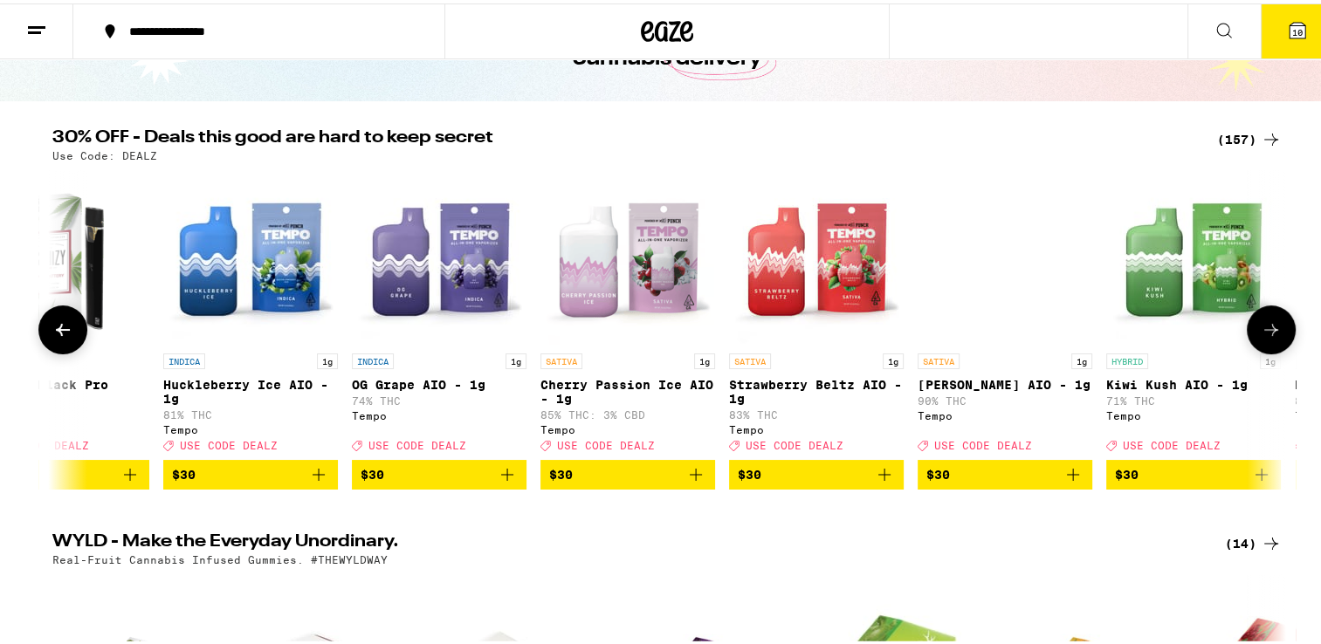
click at [1261, 327] on icon at bounding box center [1271, 326] width 21 height 21
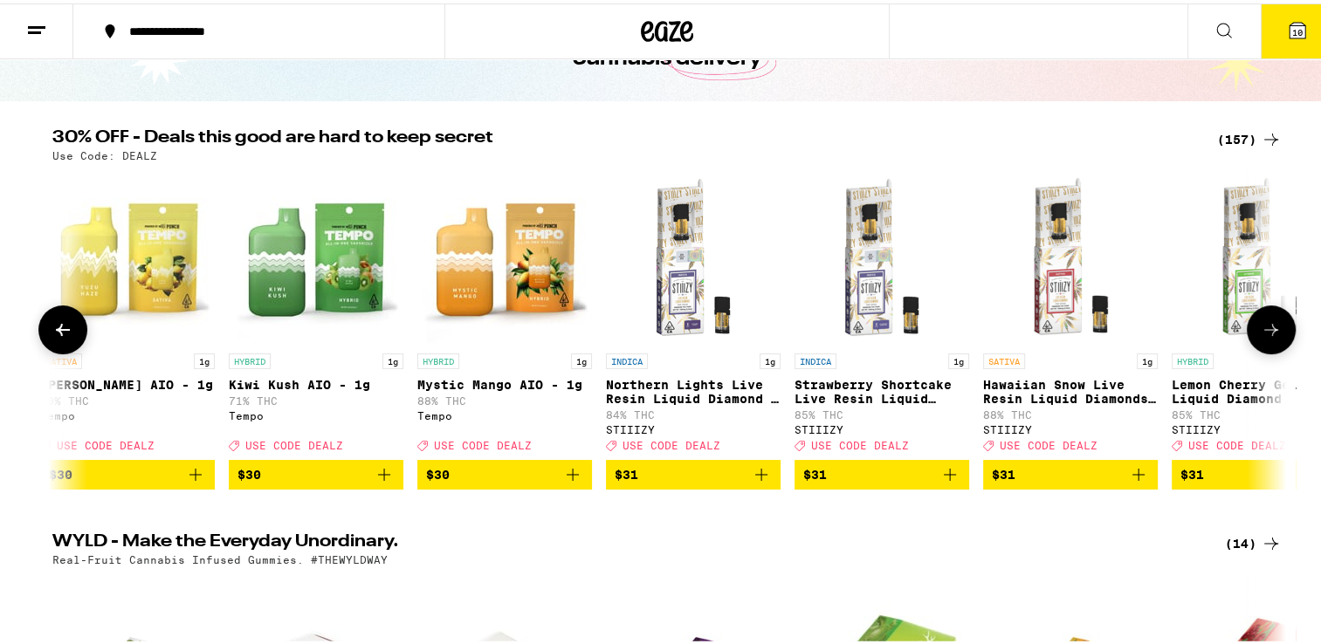
scroll to position [0, 19412]
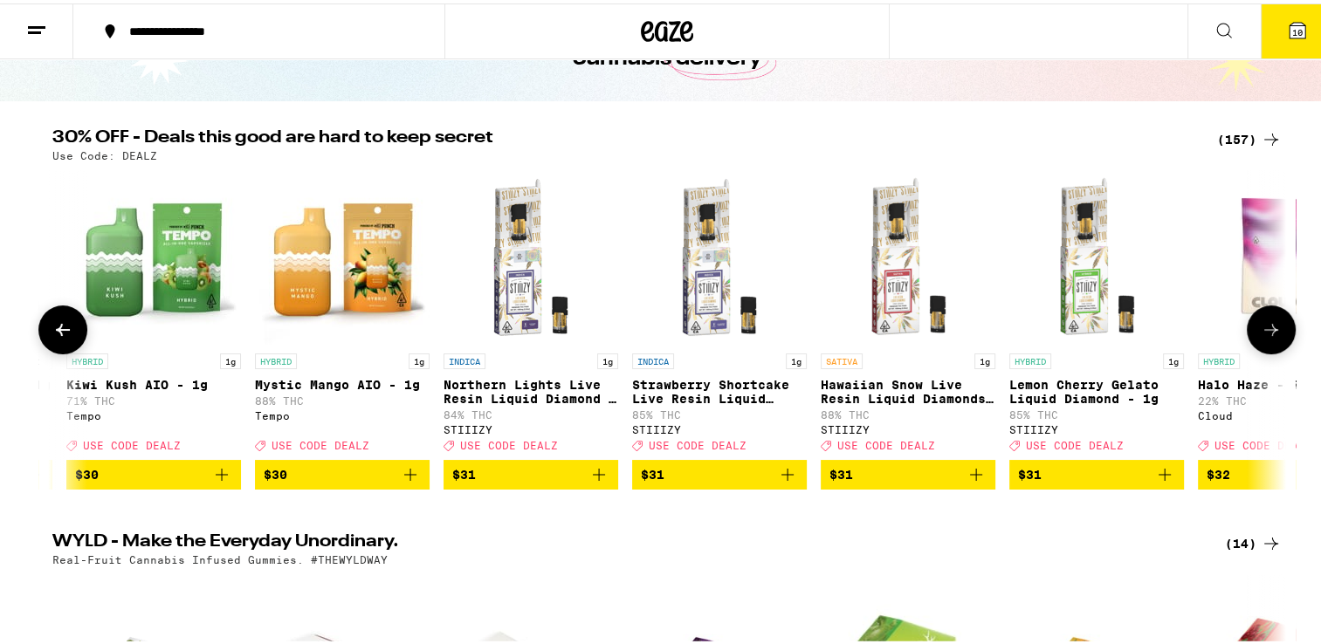
click at [1261, 327] on icon at bounding box center [1271, 326] width 21 height 21
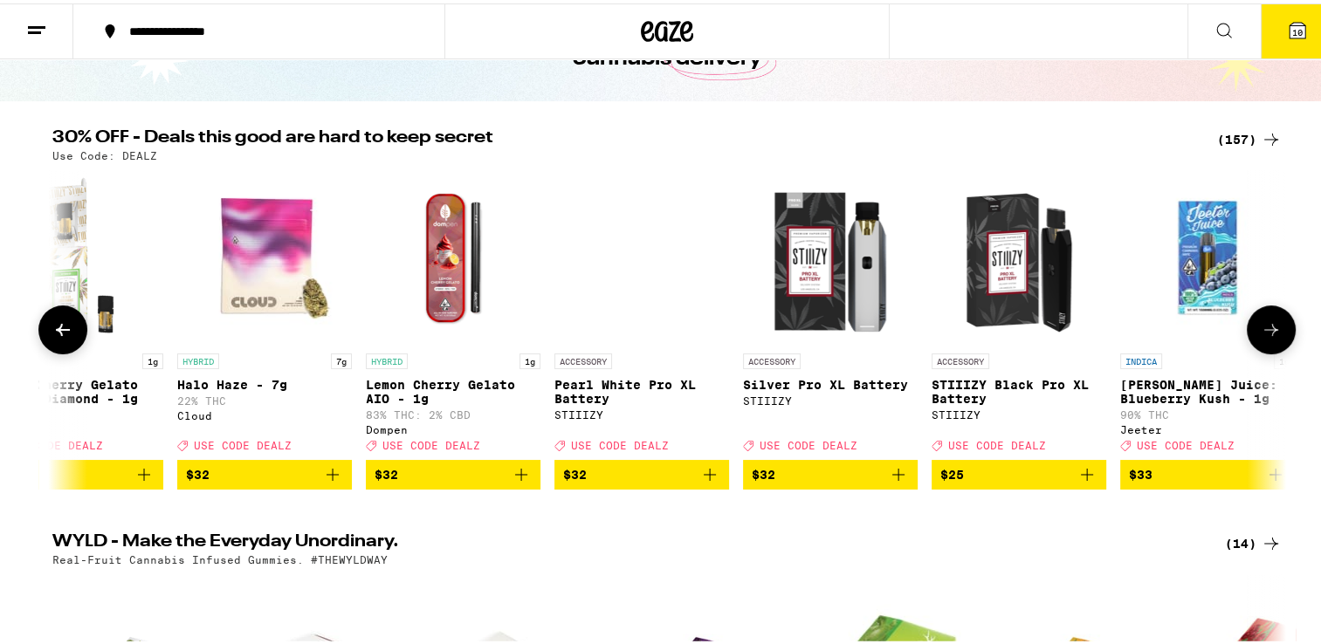
scroll to position [0, 20451]
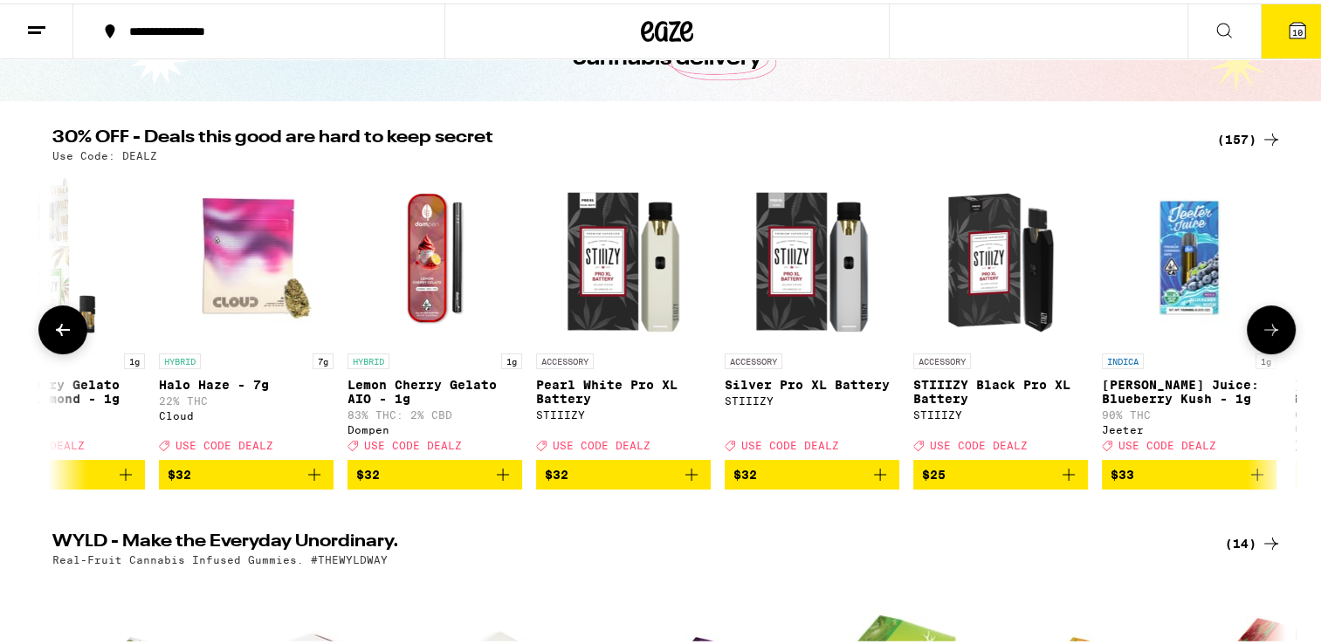
click at [1261, 327] on icon at bounding box center [1271, 326] width 21 height 21
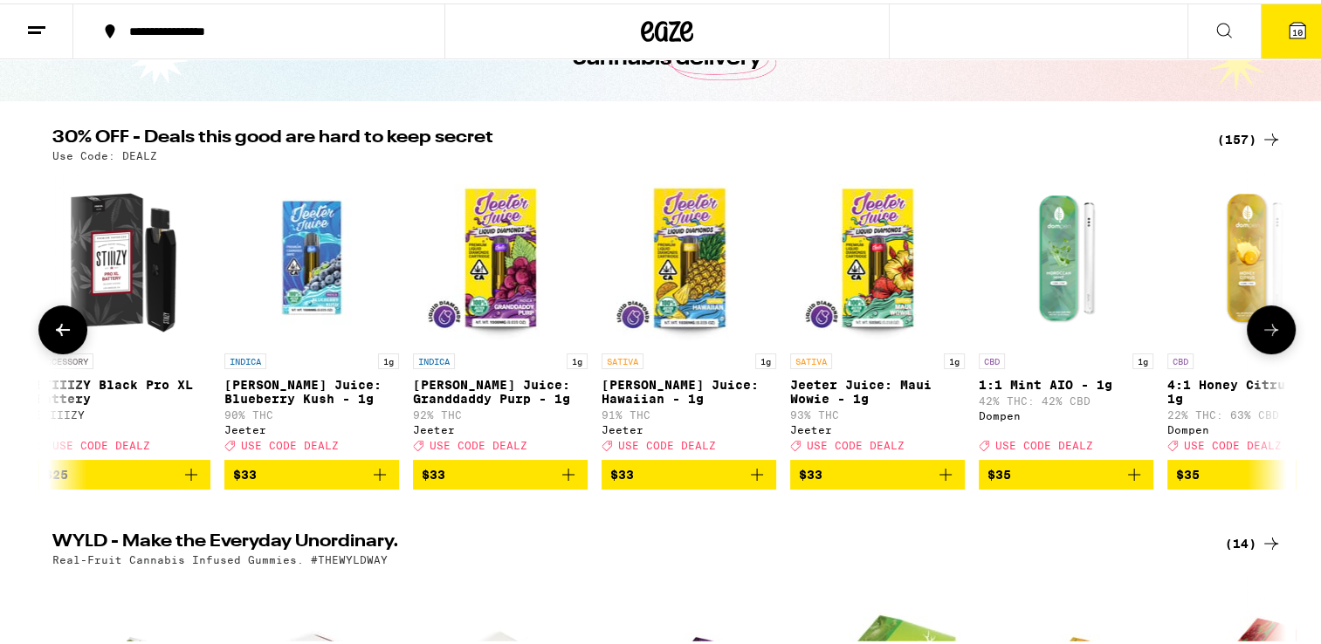
scroll to position [0, 21490]
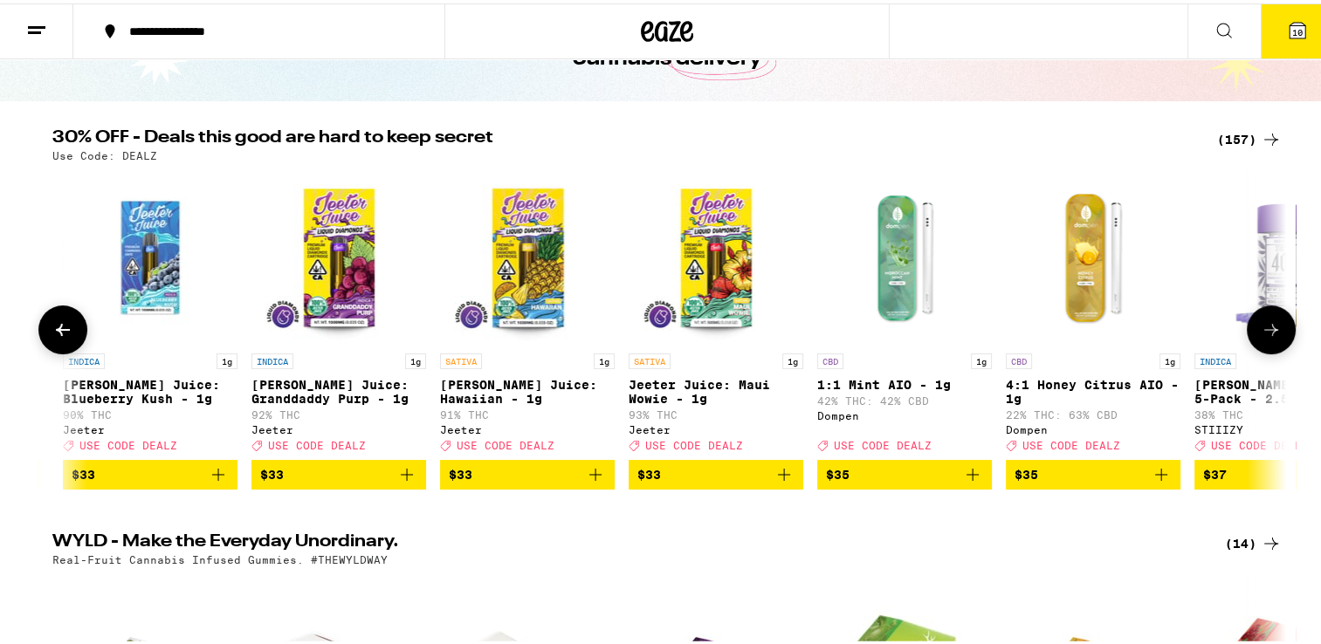
click at [1261, 323] on icon at bounding box center [1271, 326] width 21 height 21
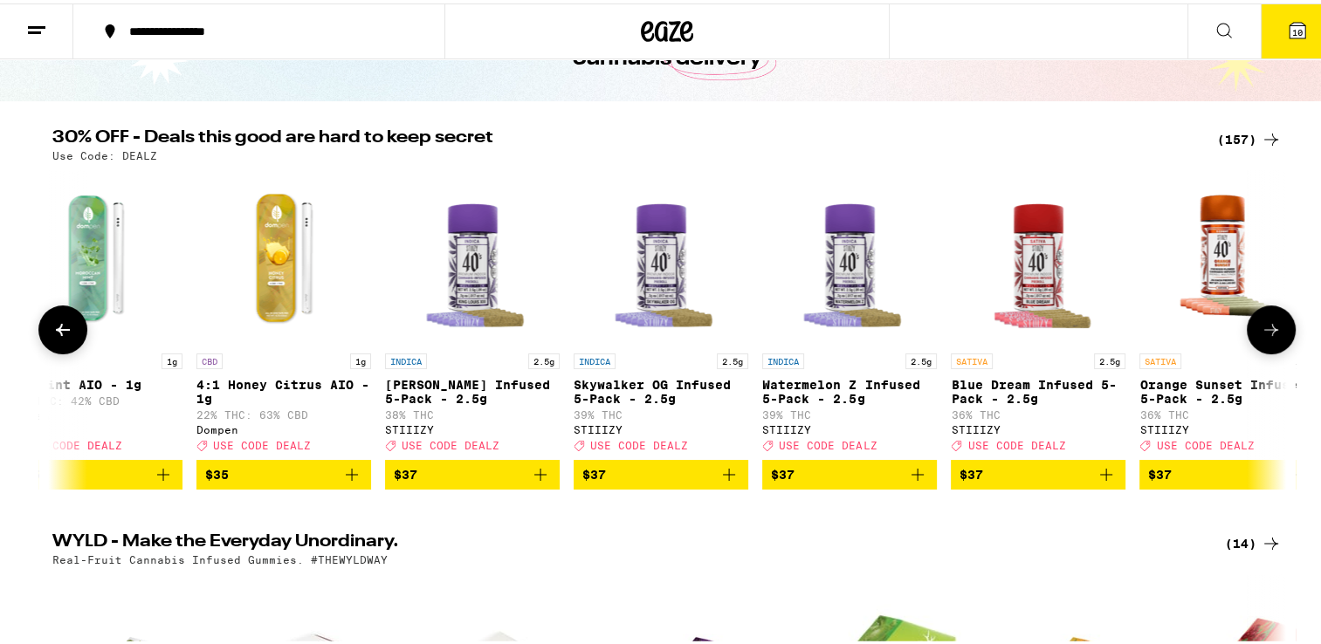
scroll to position [0, 22530]
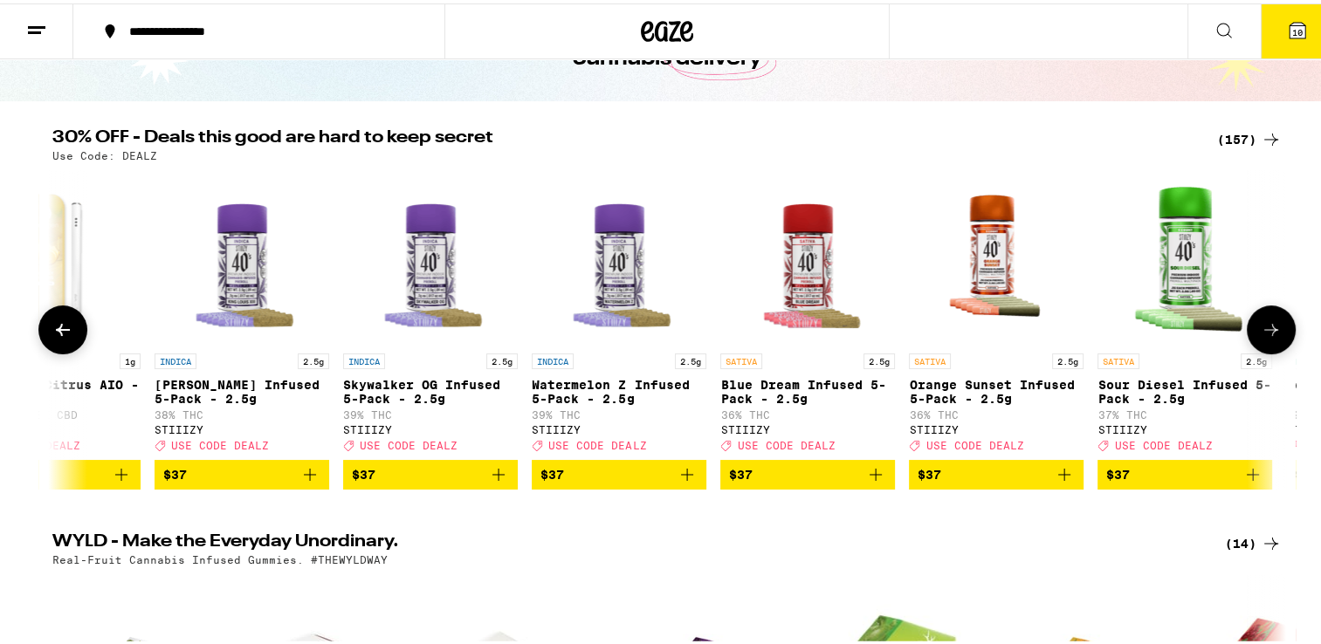
click at [1261, 323] on icon at bounding box center [1271, 326] width 21 height 21
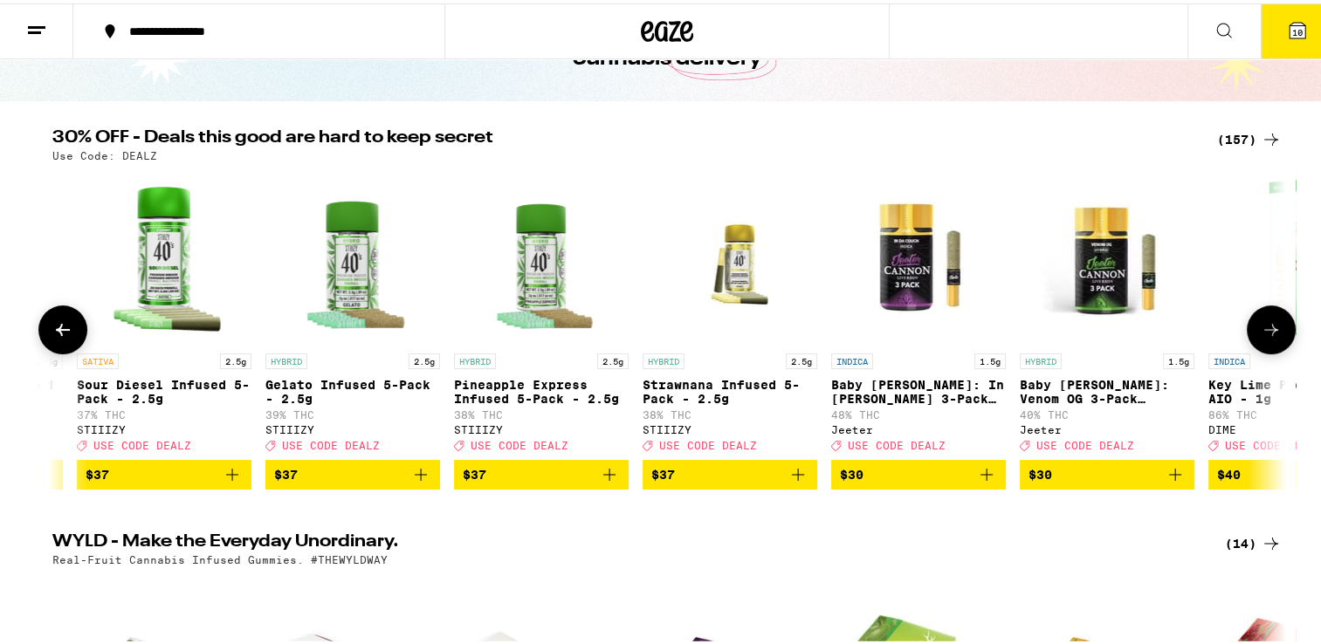
scroll to position [0, 23569]
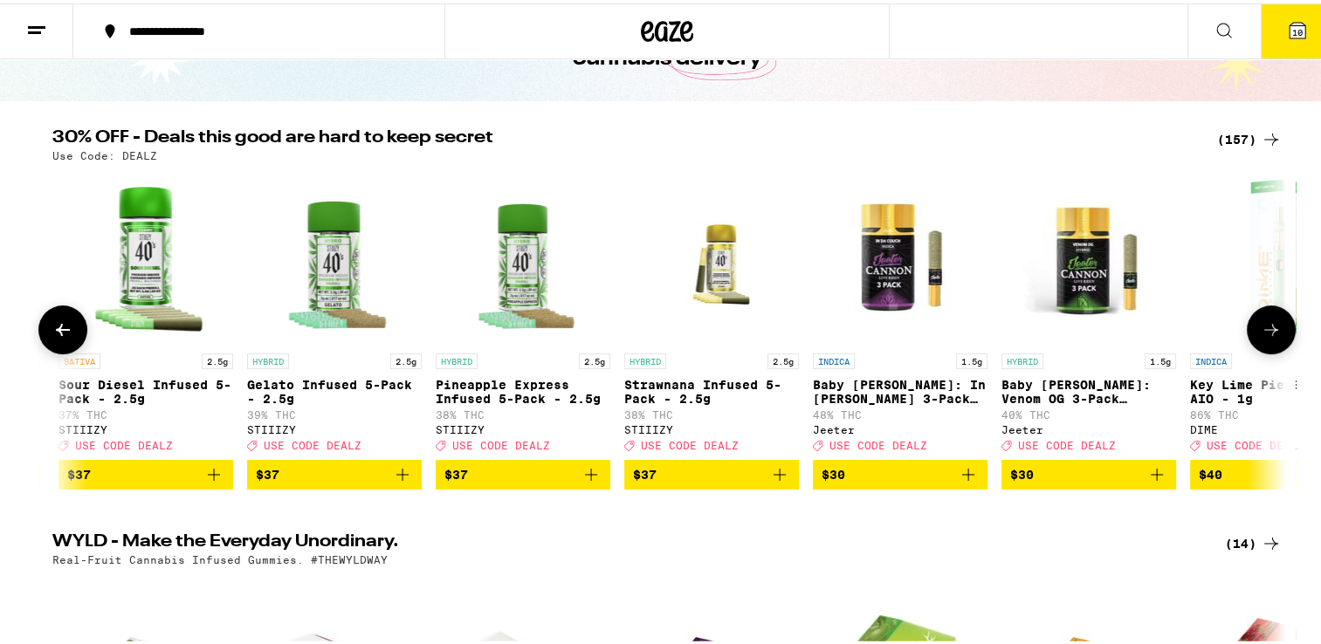
click at [1261, 323] on icon at bounding box center [1271, 326] width 21 height 21
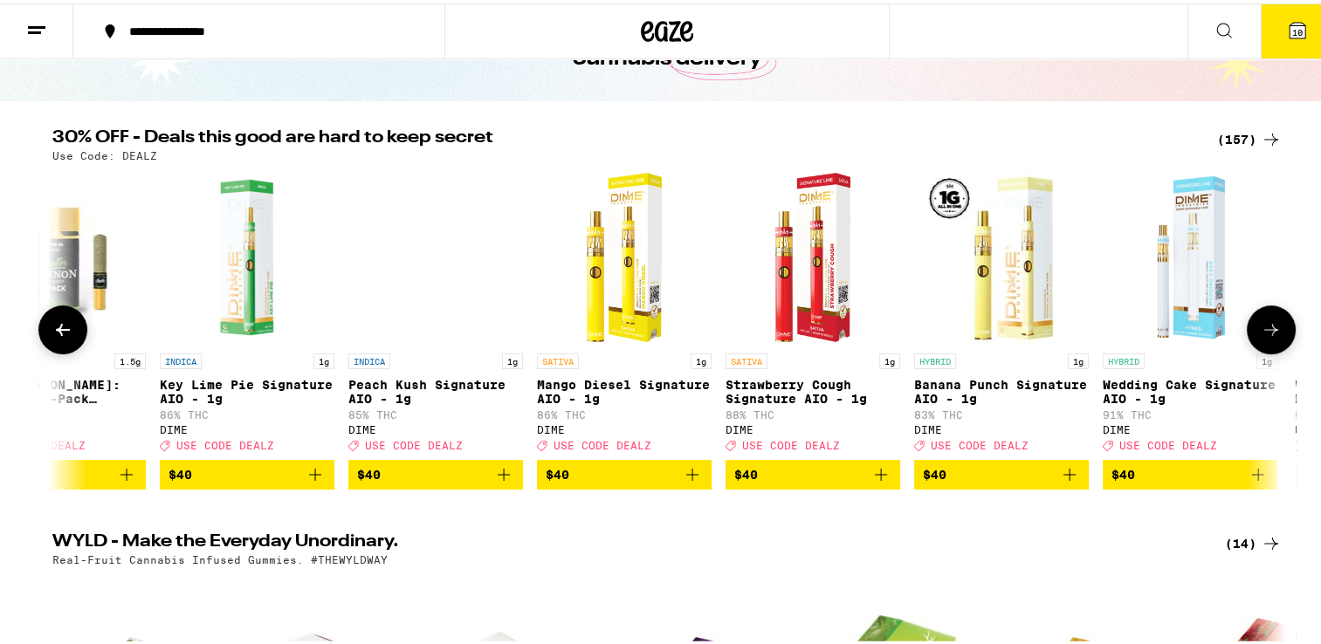
scroll to position [0, 24609]
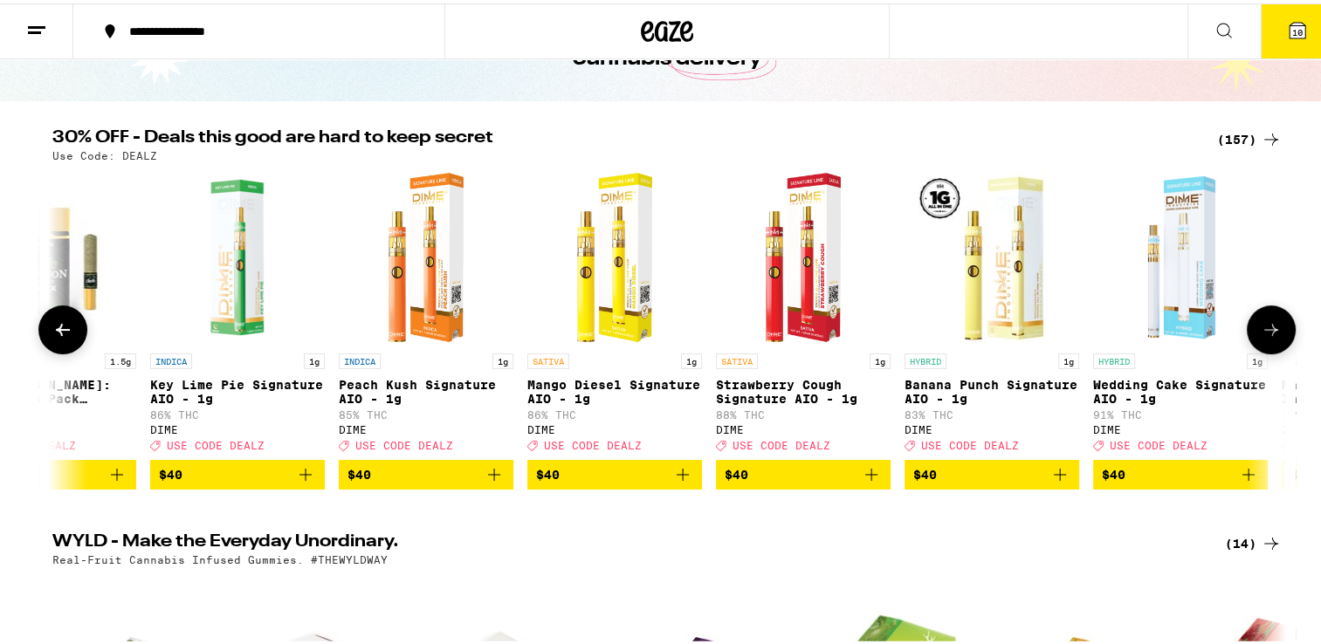
click at [1257, 321] on button at bounding box center [1271, 326] width 49 height 49
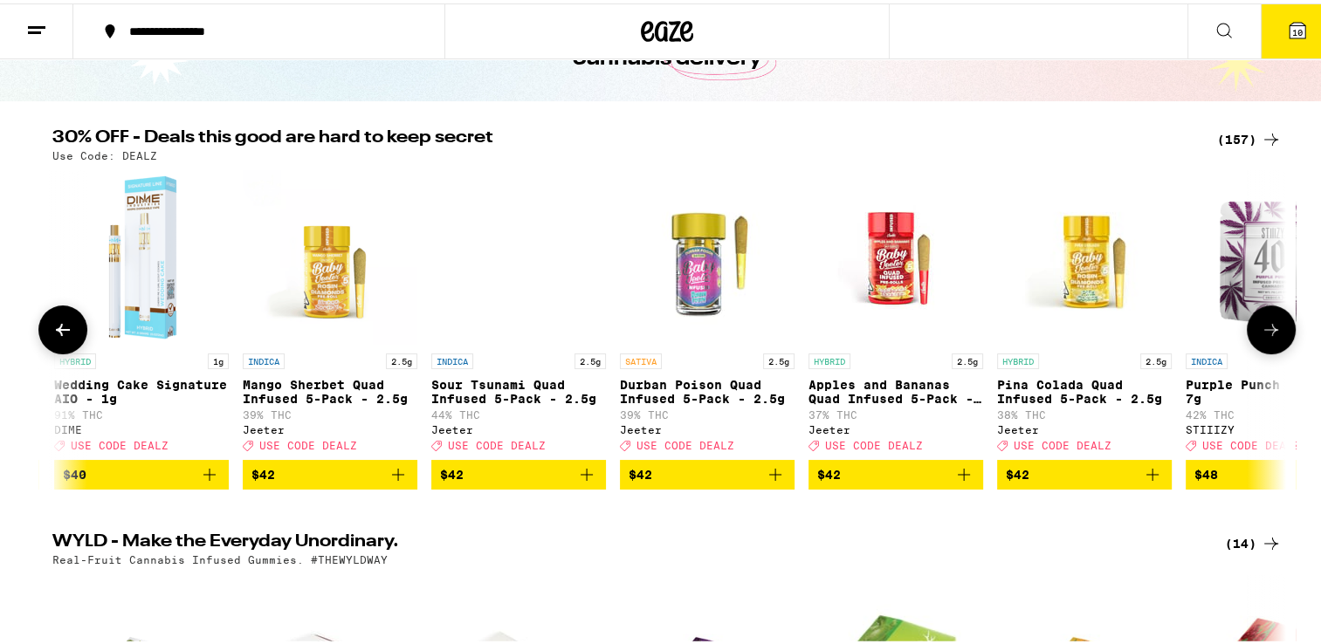
click at [1257, 321] on button at bounding box center [1271, 326] width 49 height 49
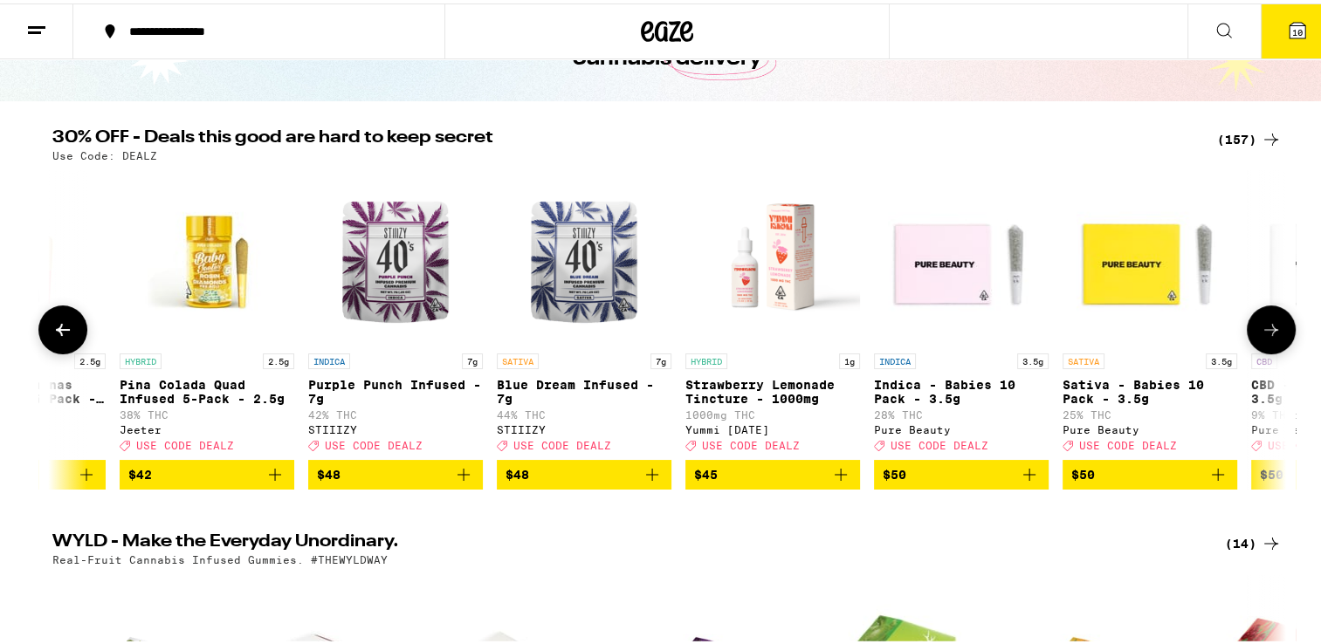
scroll to position [0, 26687]
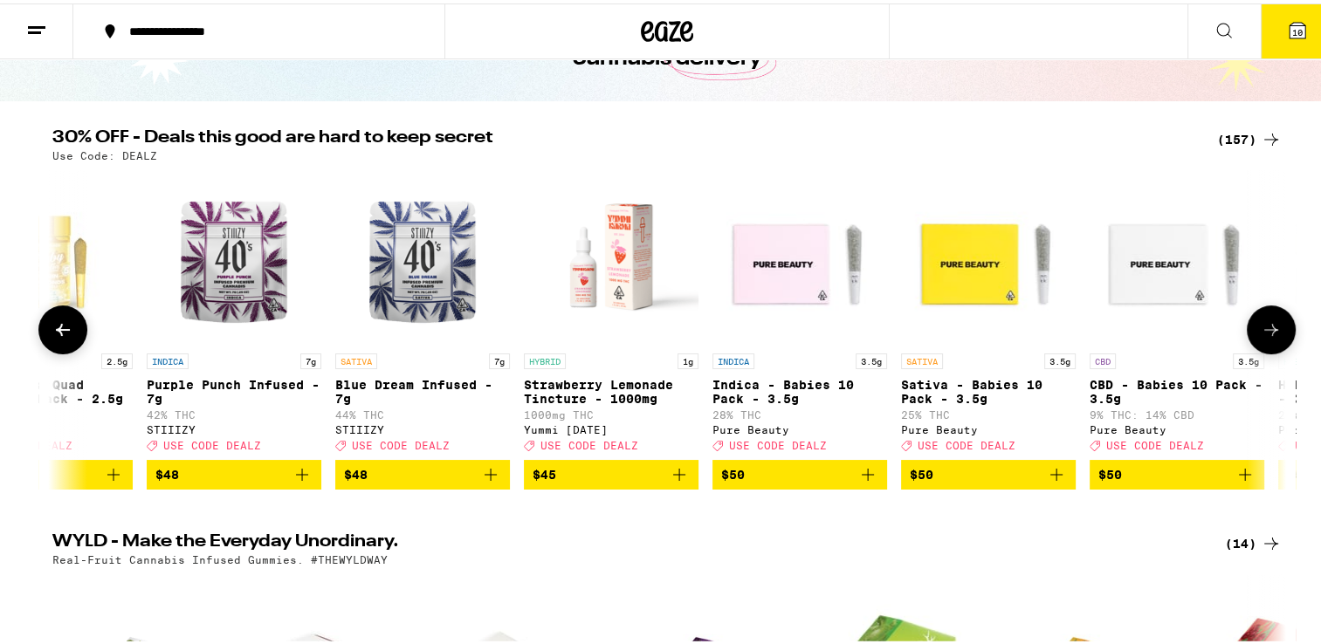
click at [1261, 323] on icon at bounding box center [1271, 326] width 21 height 21
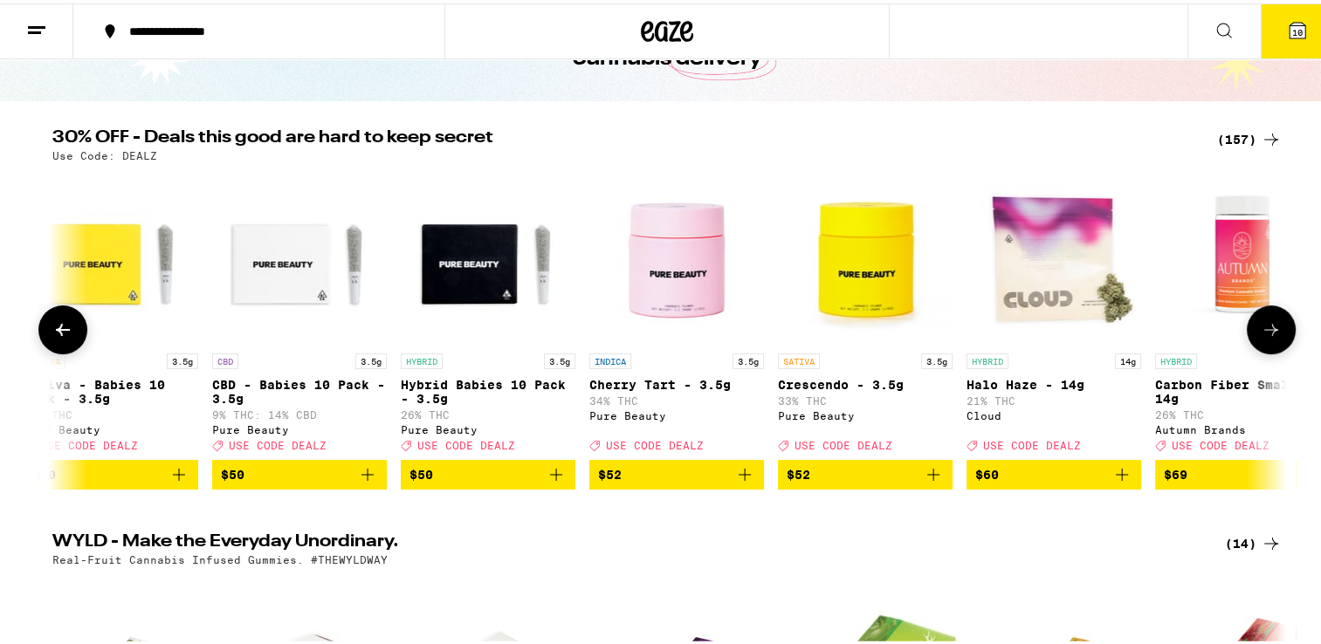
scroll to position [0, 27727]
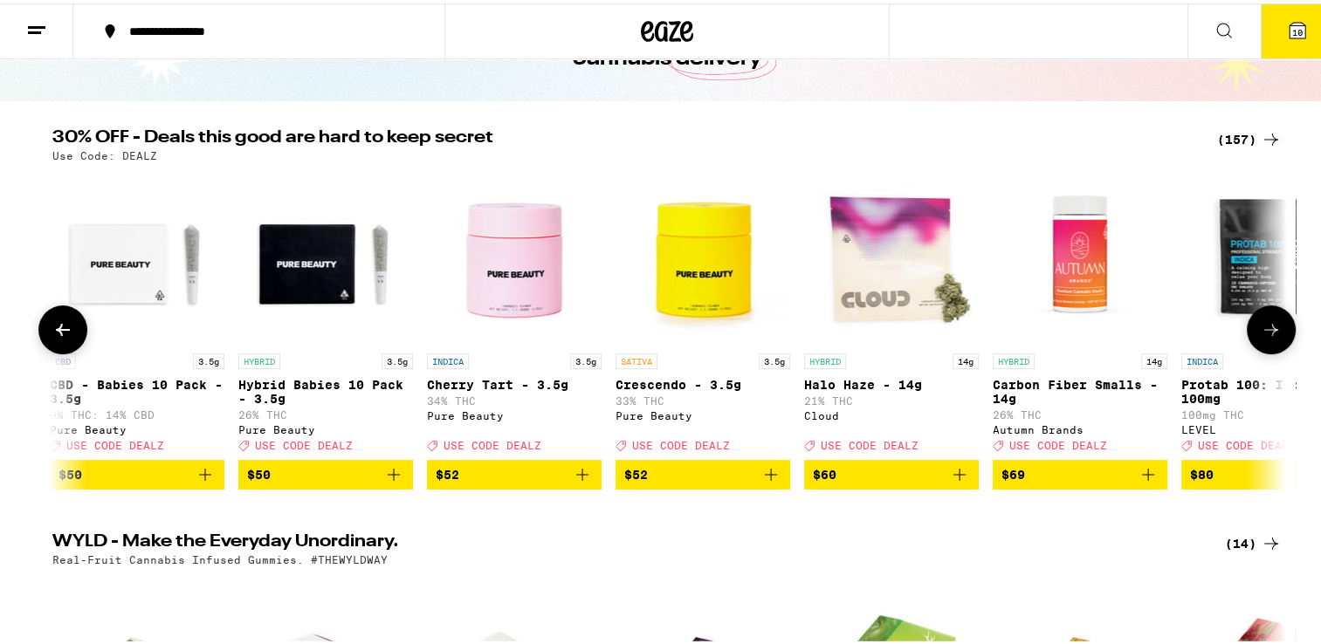
click at [1261, 323] on icon at bounding box center [1271, 326] width 21 height 21
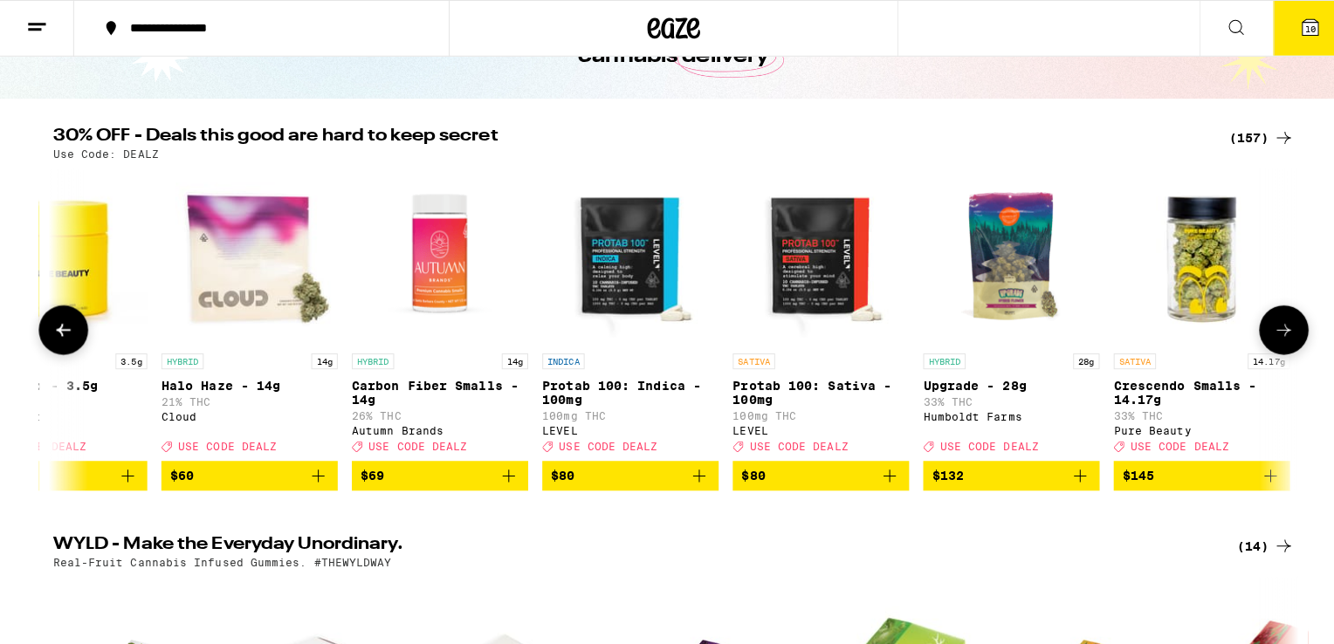
scroll to position [0, 28381]
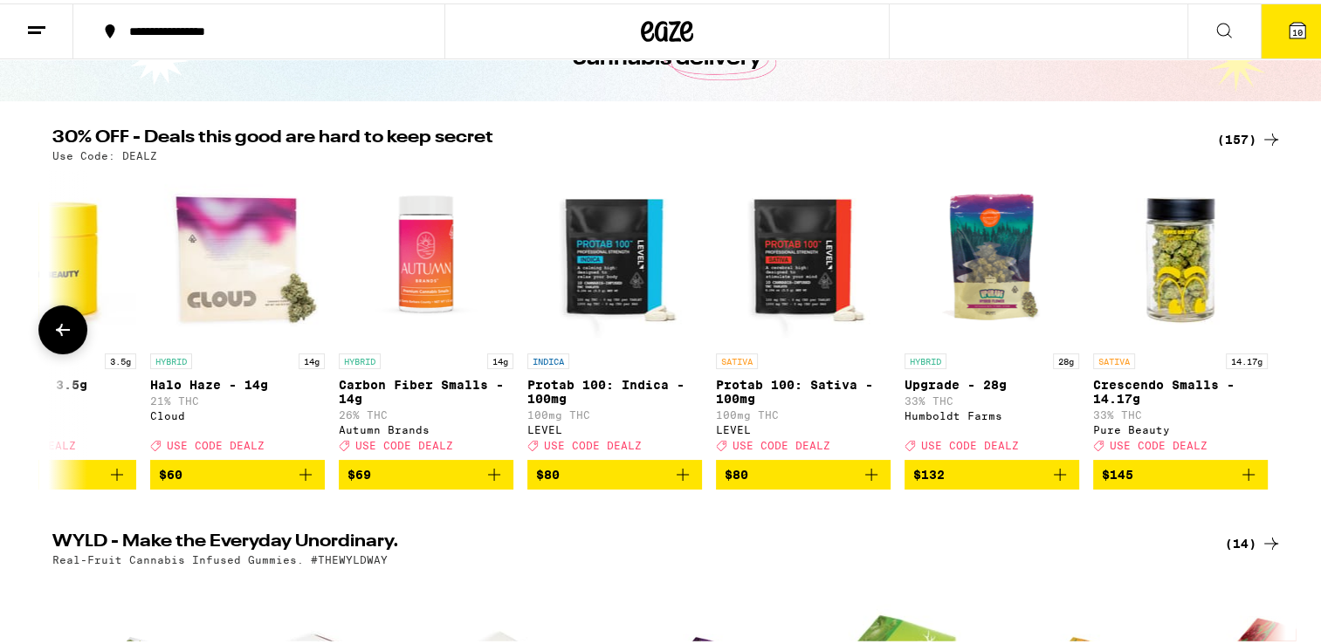
click at [1257, 323] on div at bounding box center [1271, 326] width 49 height 49
click at [1268, 24] on button "10" at bounding box center [1297, 28] width 73 height 54
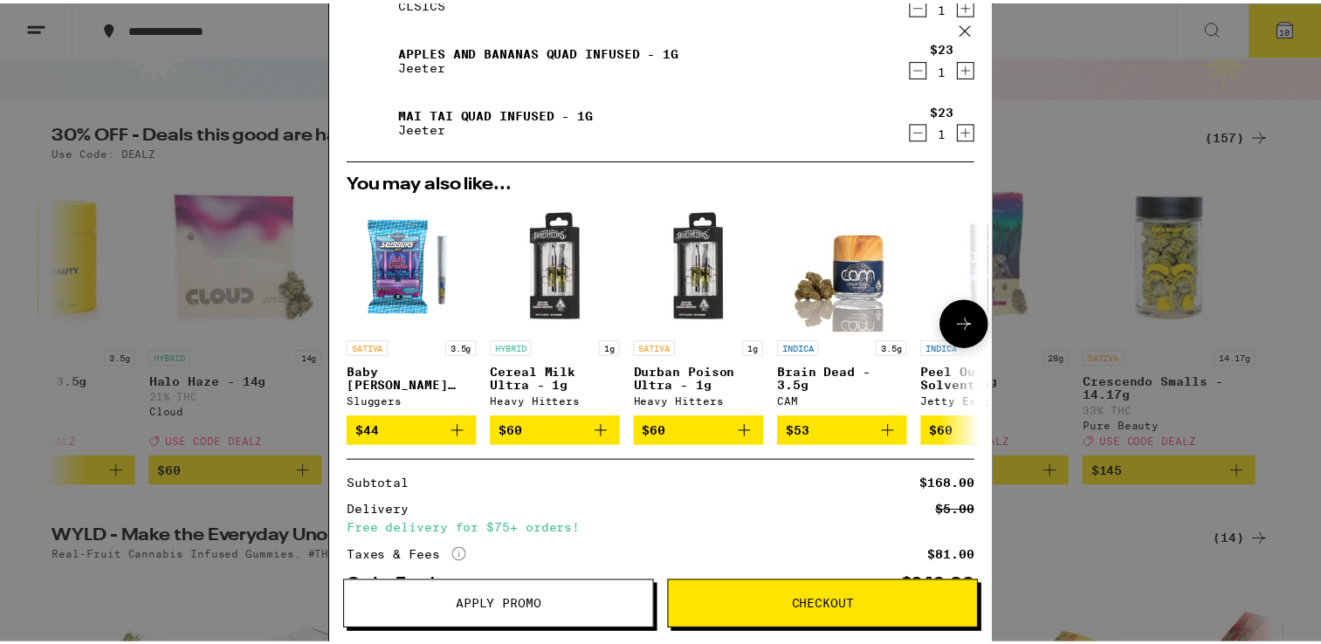
scroll to position [569, 0]
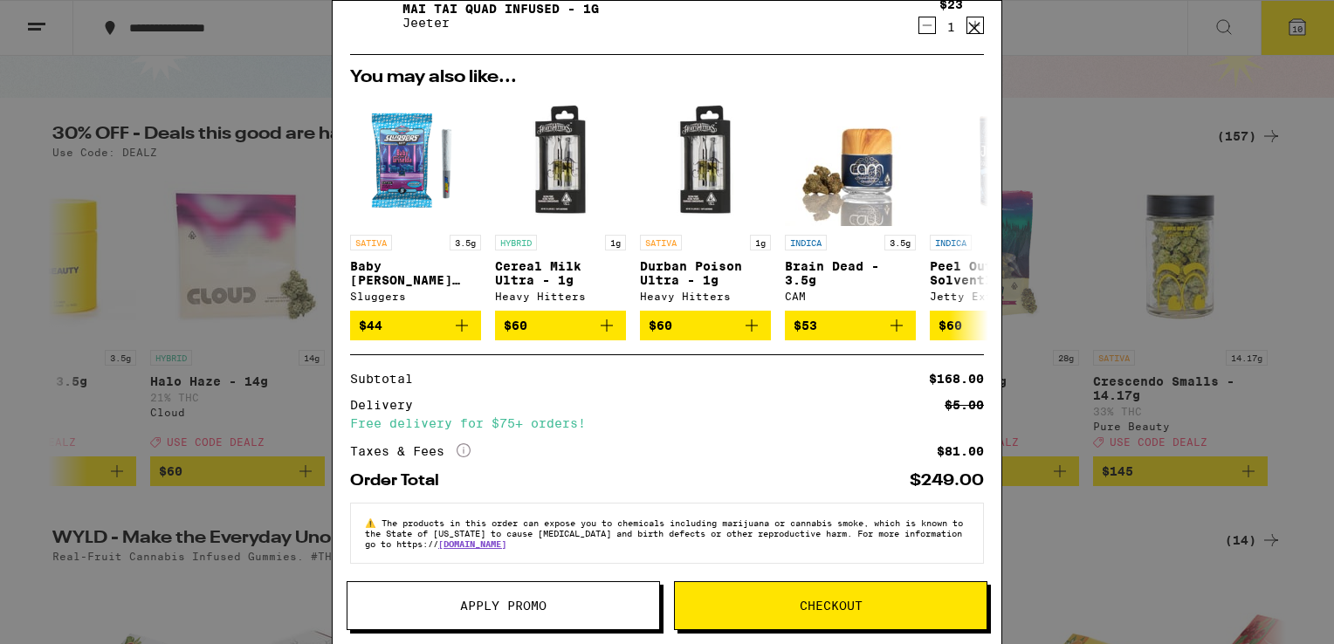
click at [509, 601] on span "Apply Promo" at bounding box center [503, 606] width 86 height 12
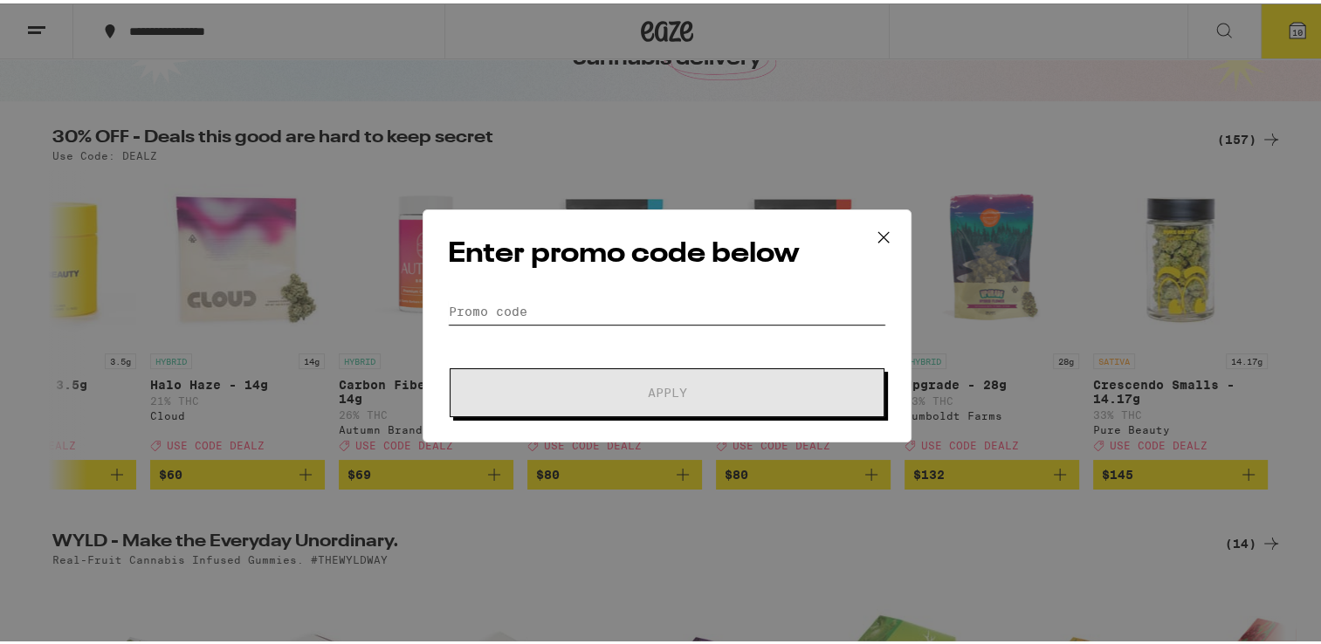
click at [528, 303] on input "Promo Code" at bounding box center [667, 308] width 438 height 26
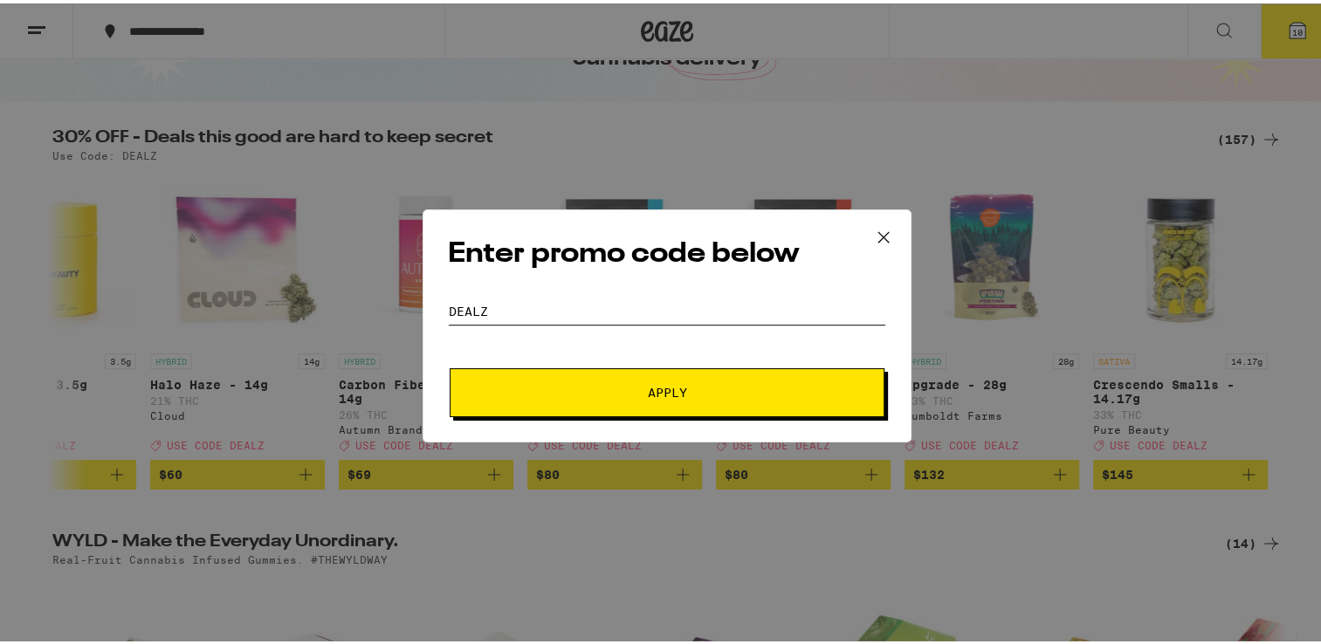
type input "DEALZ"
click at [582, 384] on span "Apply" at bounding box center [667, 389] width 314 height 12
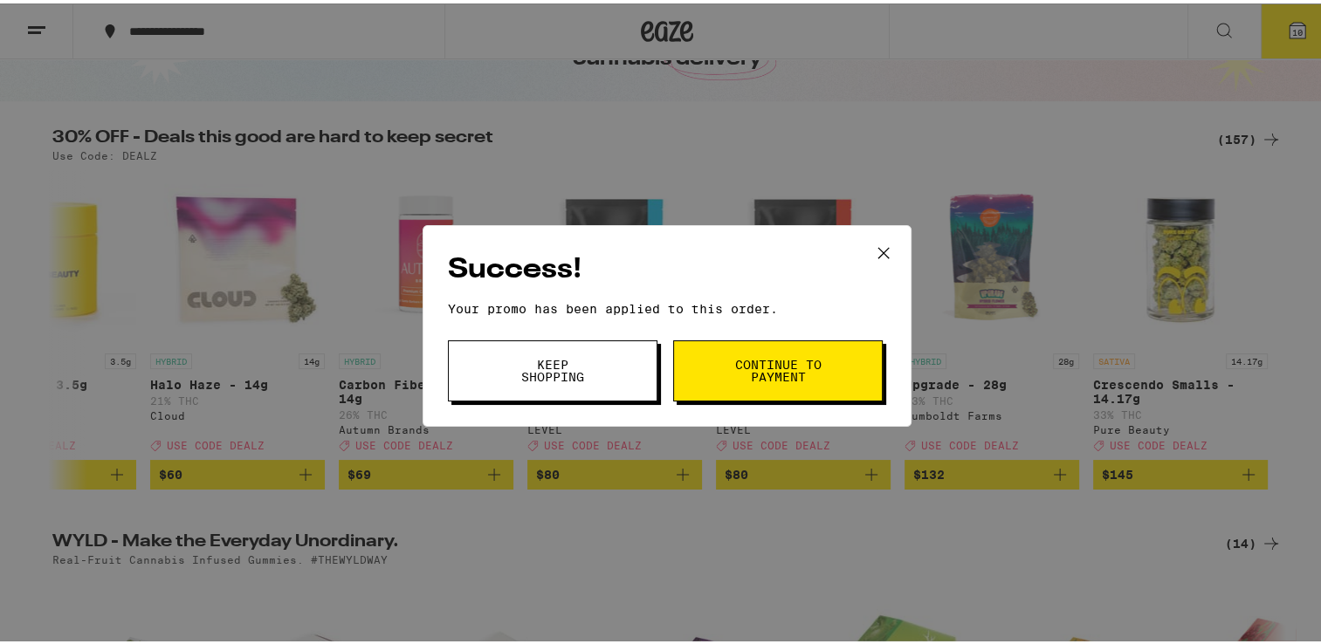
click at [874, 247] on icon at bounding box center [884, 250] width 26 height 26
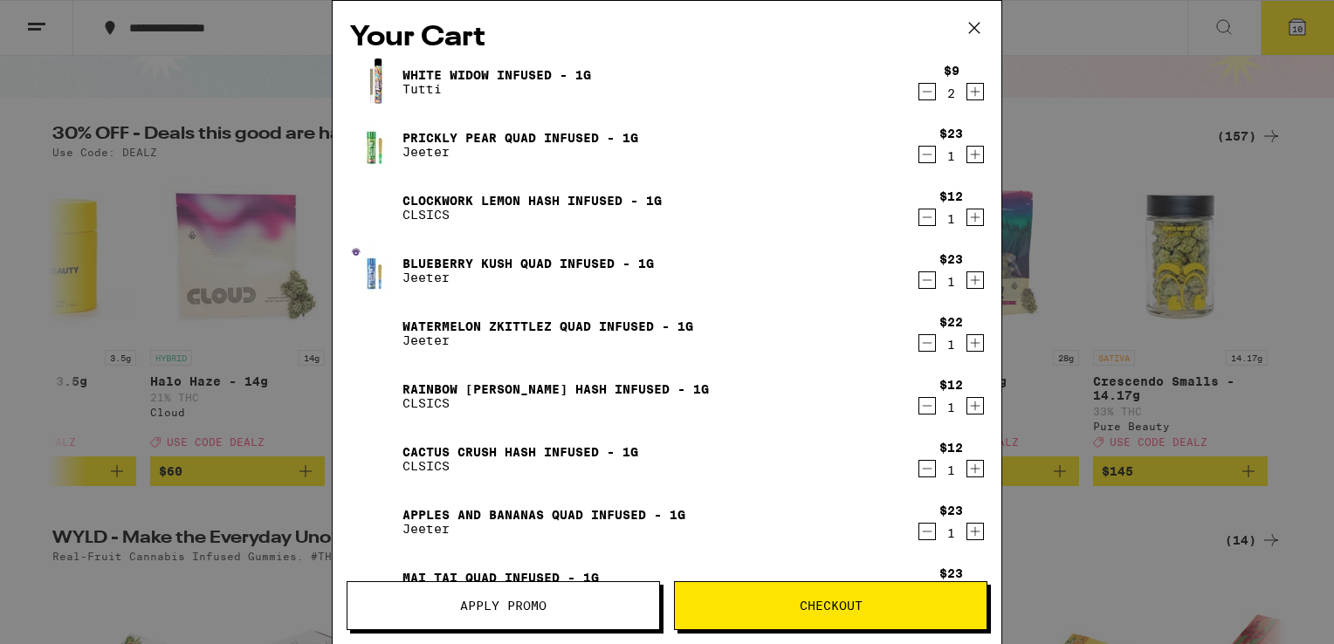
click at [970, 34] on icon at bounding box center [974, 28] width 26 height 26
